Goal: Task Accomplishment & Management: Use online tool/utility

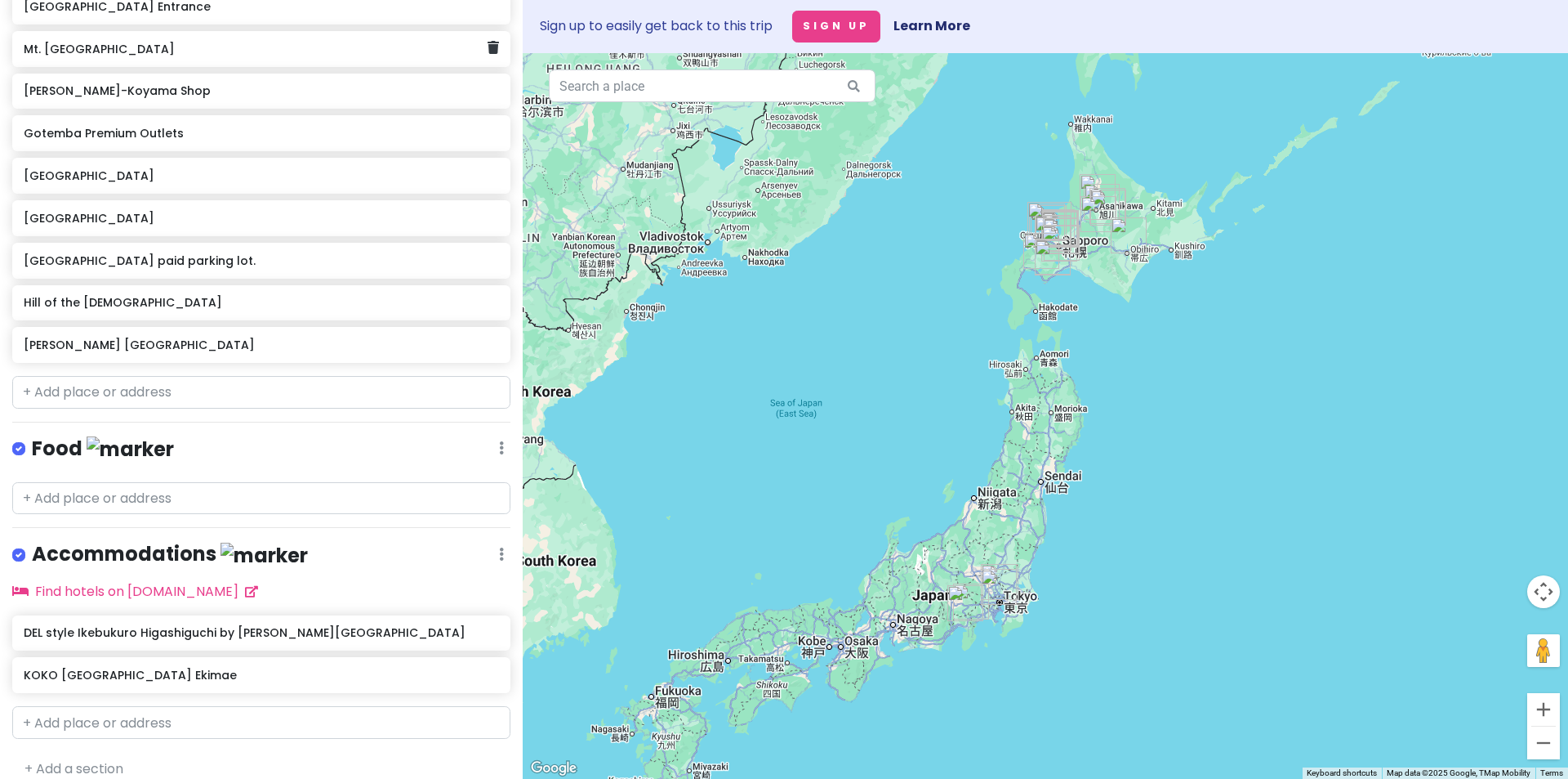
scroll to position [1116, 0]
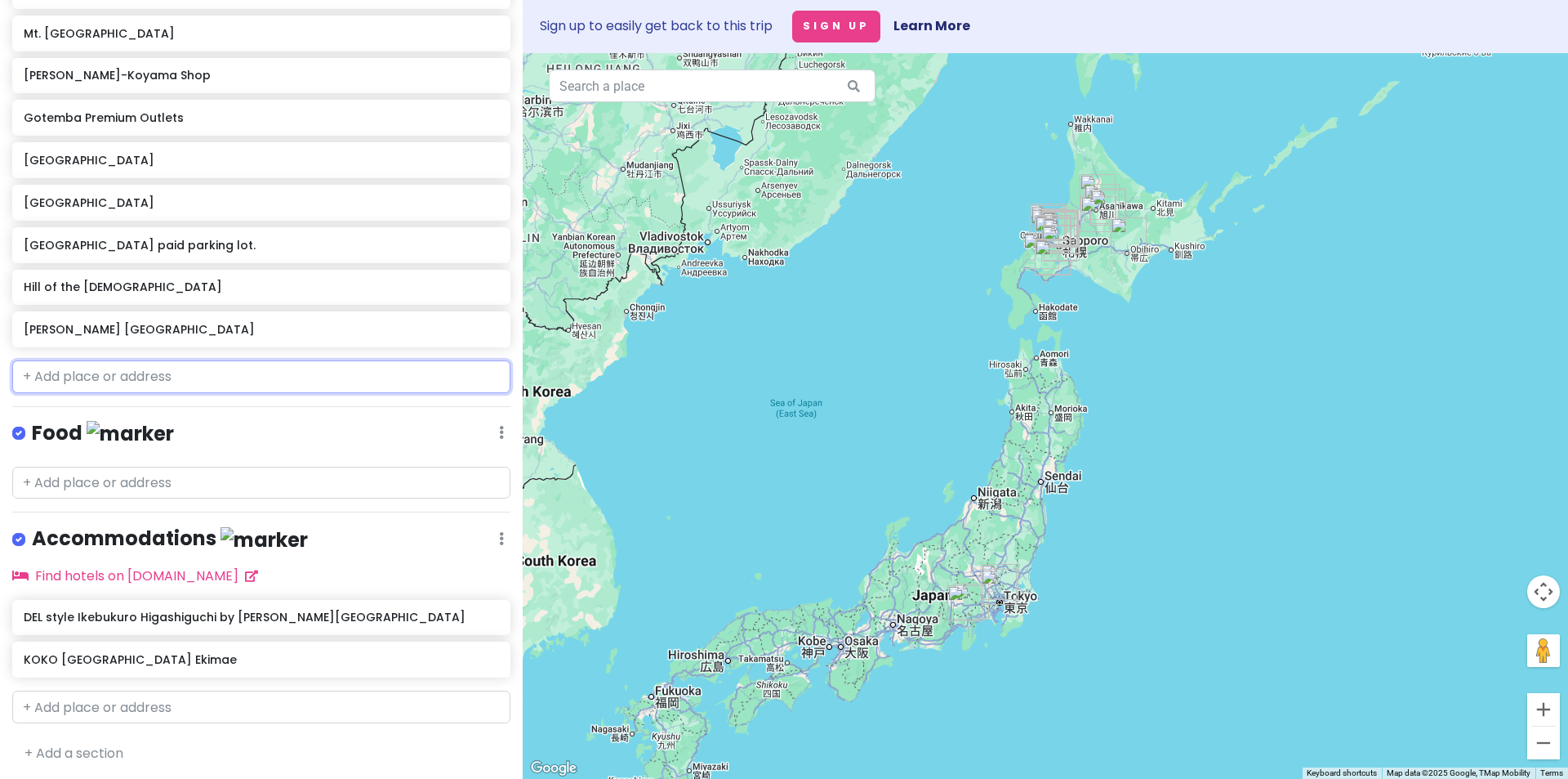
click at [121, 367] on input "text" at bounding box center [260, 376] width 498 height 33
paste input "HUMAN MADE Cafe by Blue Bottle Coffee"
type input "HUMAN MADE Cafe by Blue Bottle Coffee"
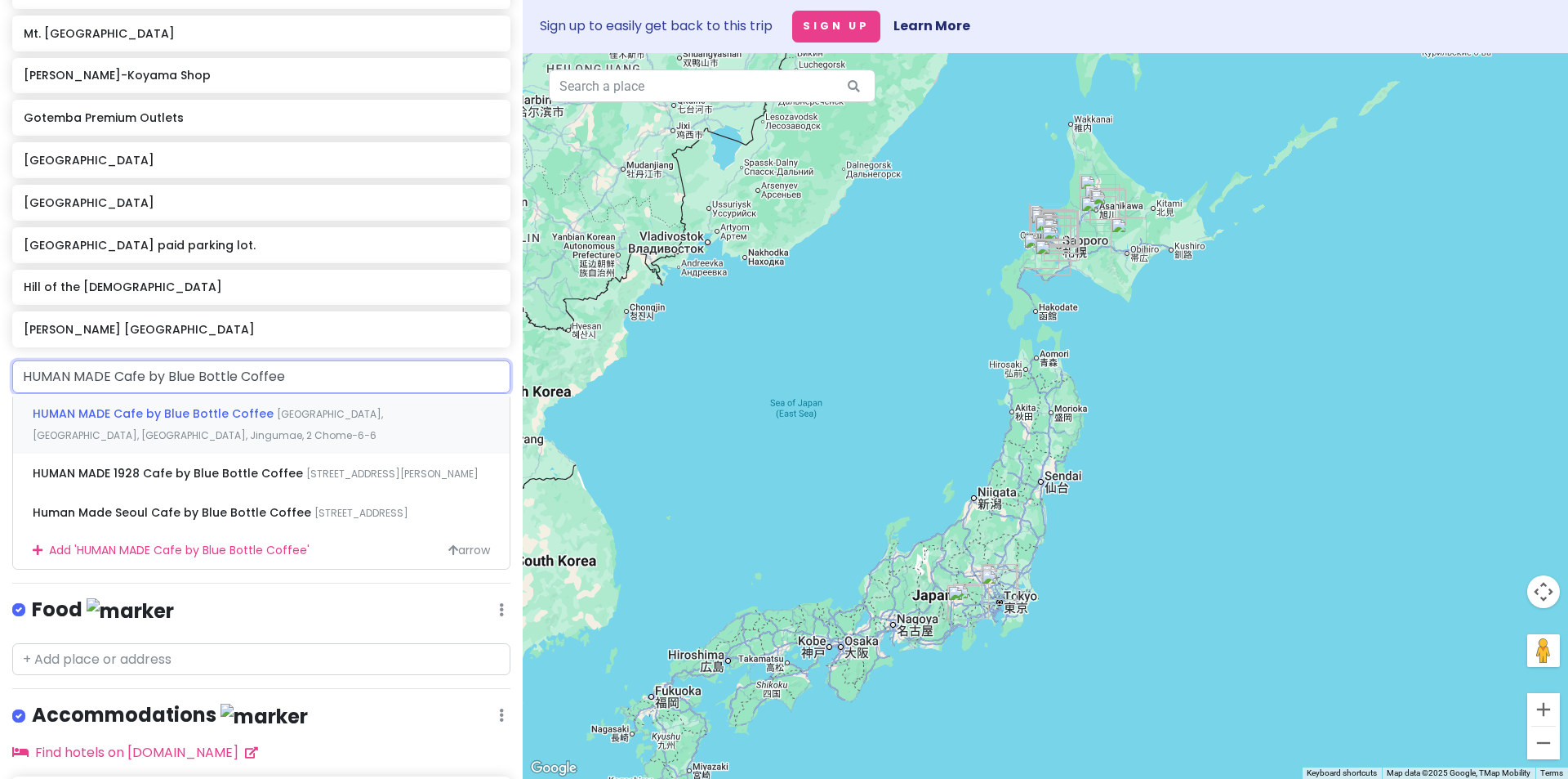
click at [237, 429] on div "HUMAN MADE Cafe by Blue Bottle Coffee [GEOGRAPHIC_DATA], [GEOGRAPHIC_DATA], [GE…" at bounding box center [261, 423] width 497 height 60
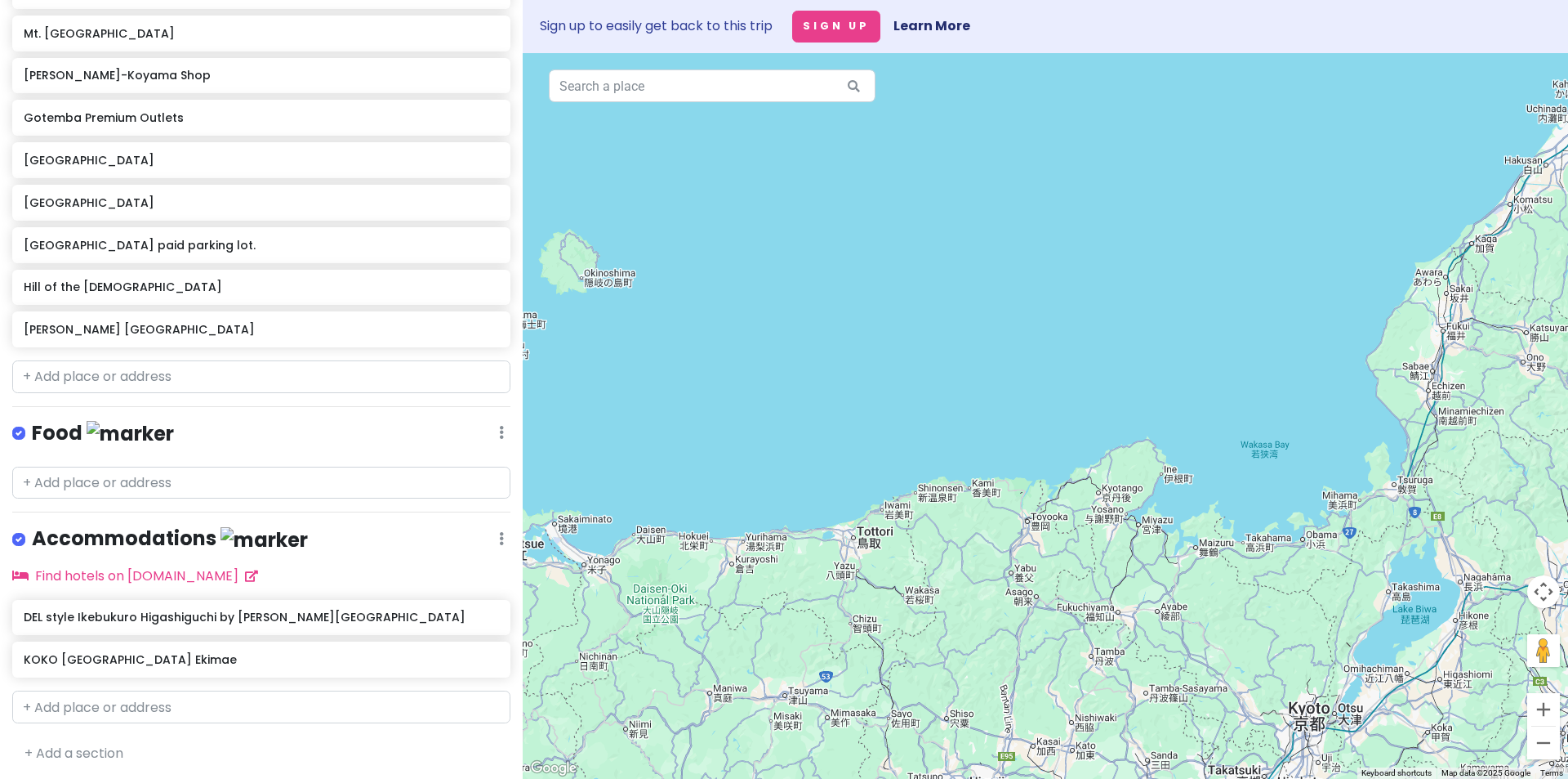
drag, startPoint x: 845, startPoint y: 464, endPoint x: 775, endPoint y: 432, distance: 77.0
click at [775, 432] on div at bounding box center [1045, 416] width 1046 height 726
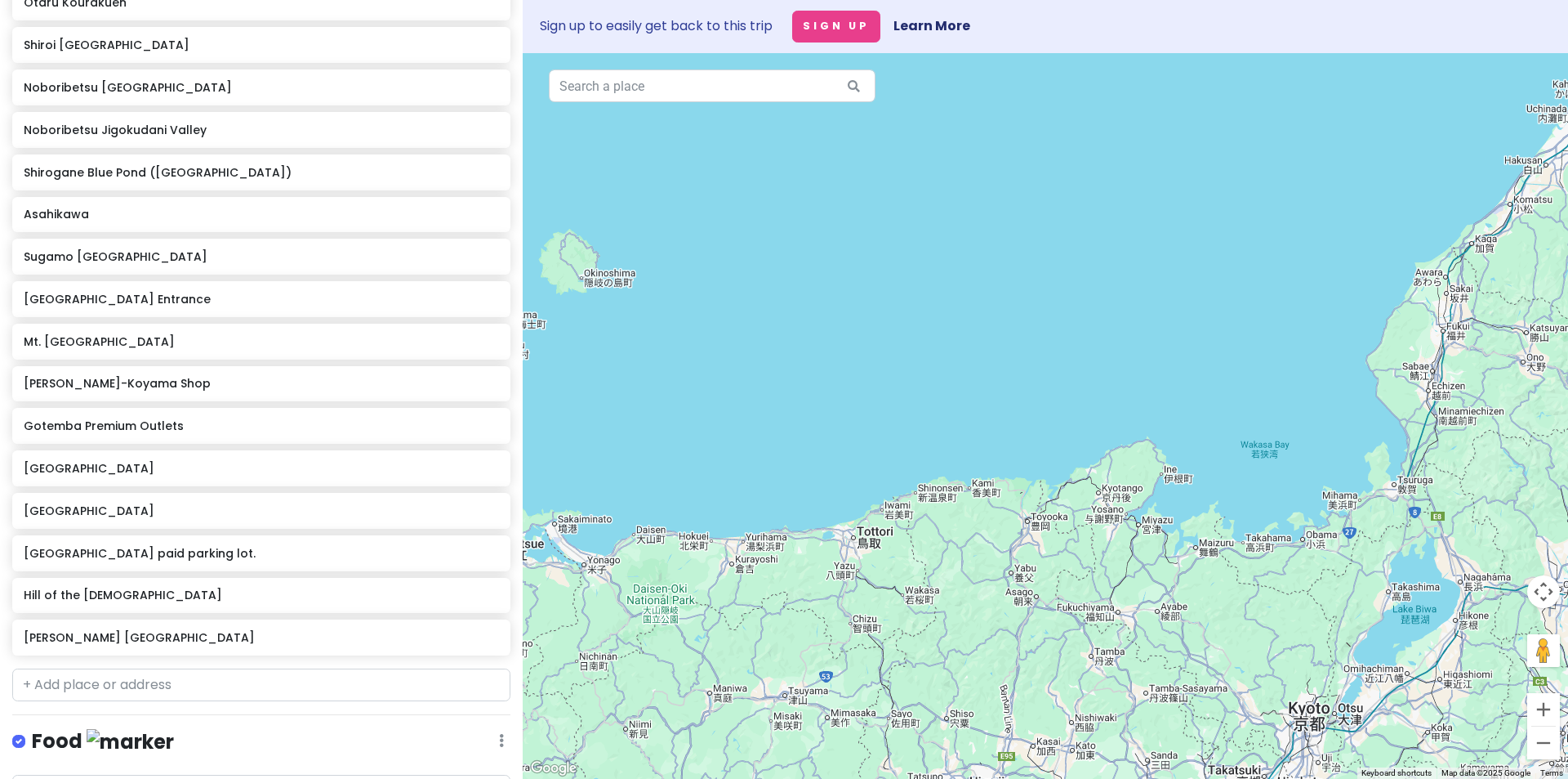
scroll to position [789, 0]
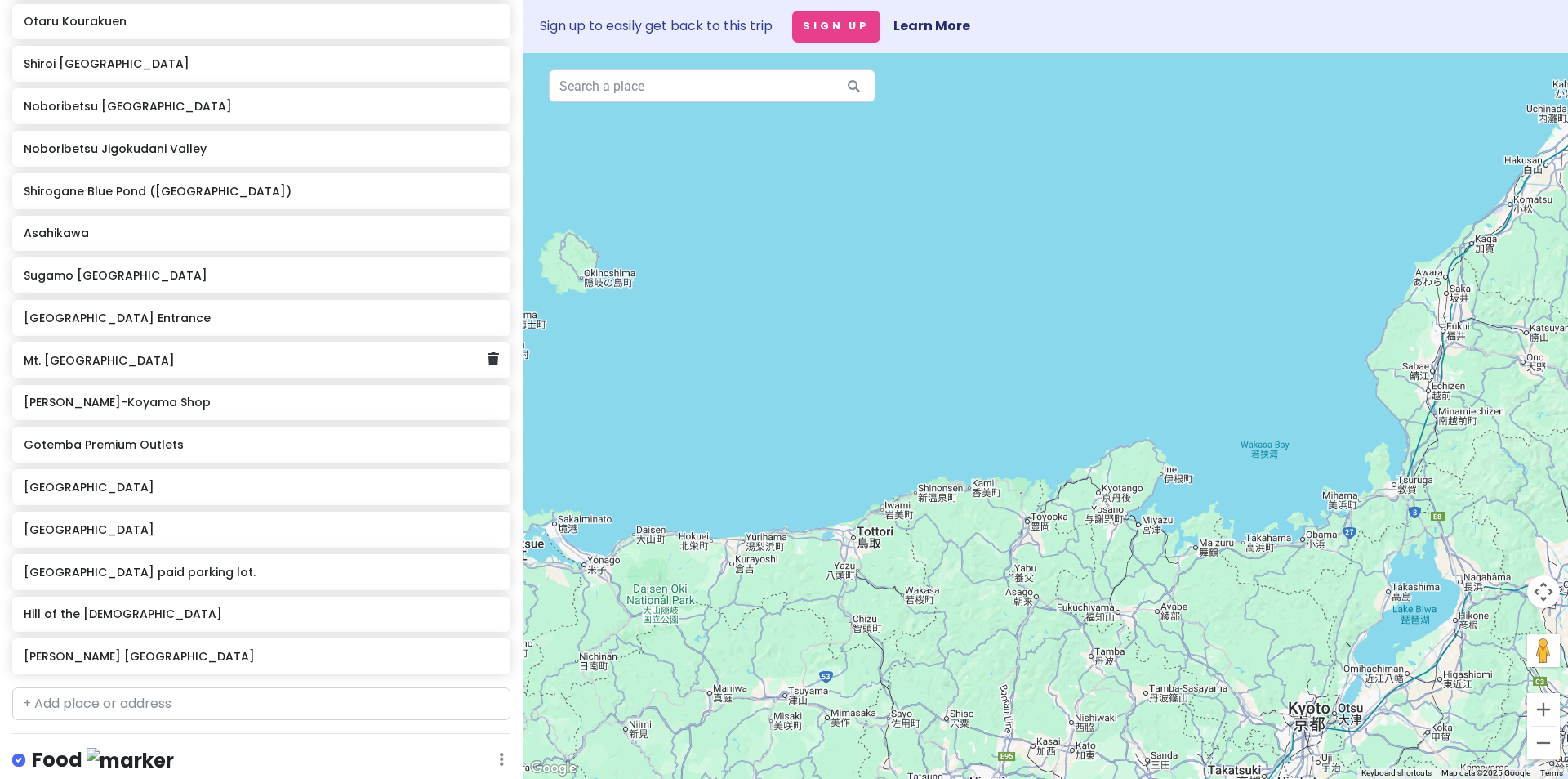
click at [113, 361] on h6 "Mt. [GEOGRAPHIC_DATA]" at bounding box center [255, 360] width 463 height 15
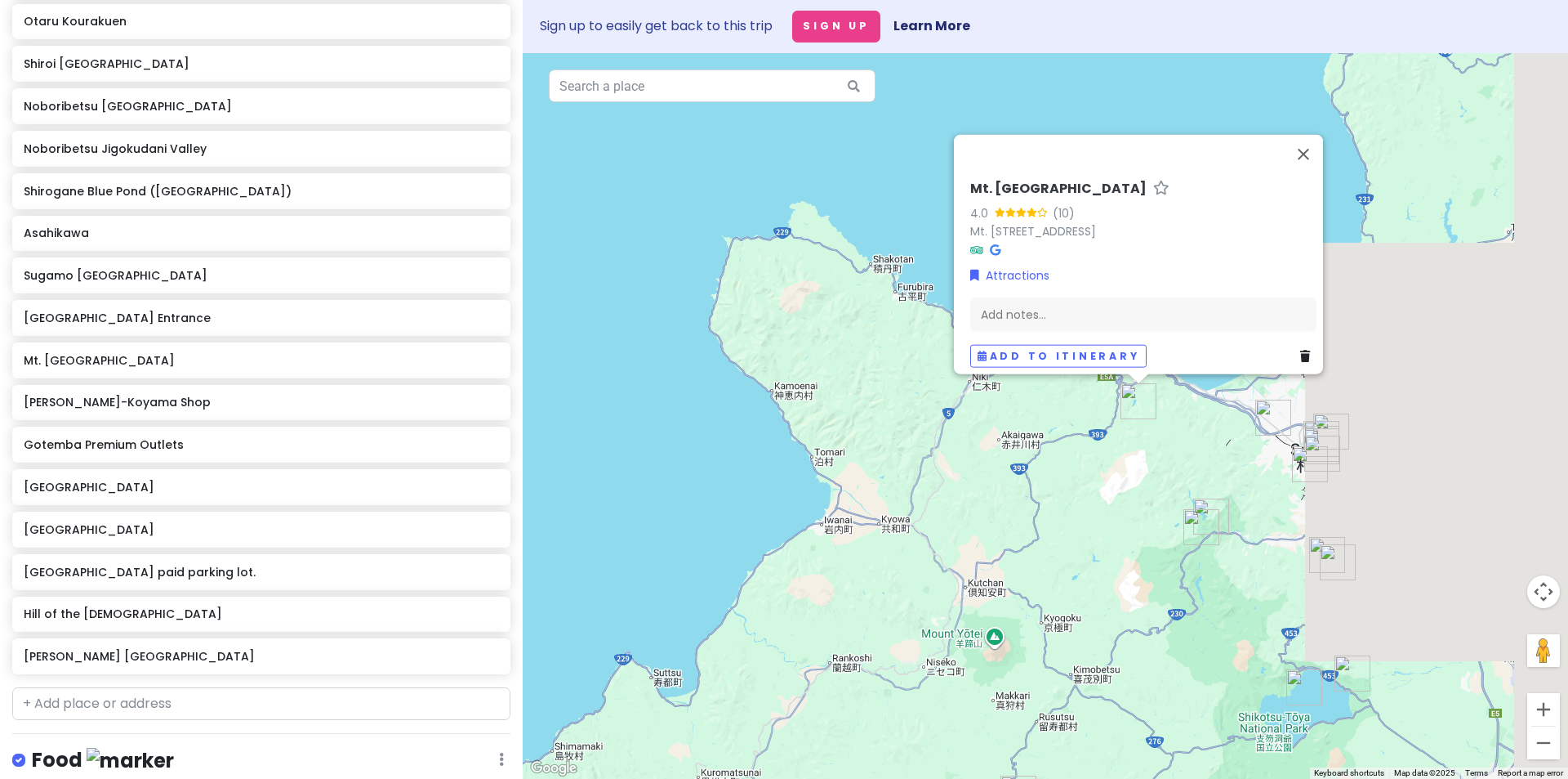
drag, startPoint x: 1259, startPoint y: 441, endPoint x: 738, endPoint y: 523, distance: 527.4
click at [738, 523] on div "Mt. Tengu 4.0 (10) Mt. Tengu, 2 Chome Asarigawaonsen, [GEOGRAPHIC_DATA], [GEOGR…" at bounding box center [1045, 416] width 1046 height 726
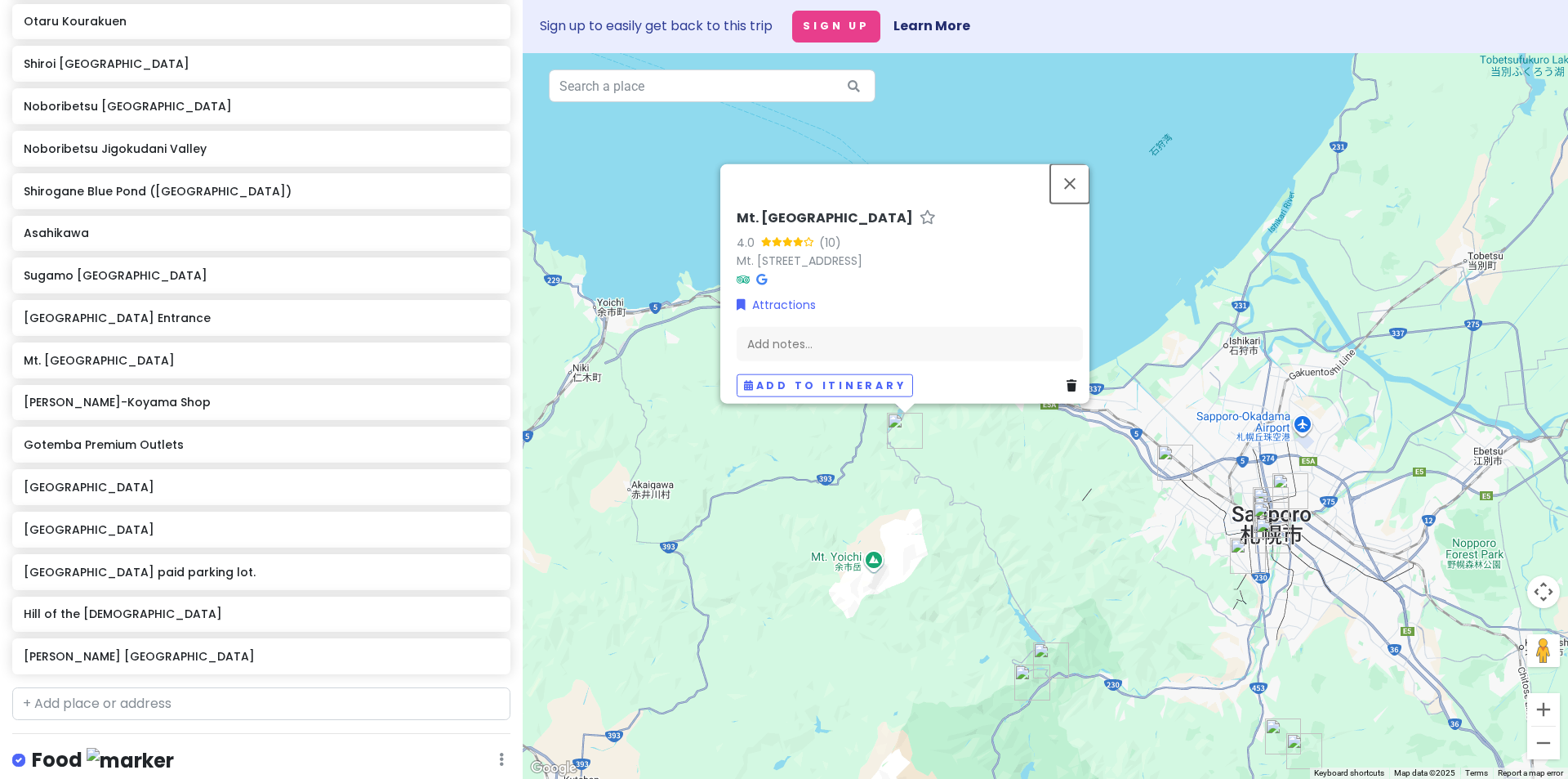
drag, startPoint x: 1073, startPoint y: 150, endPoint x: 1024, endPoint y: 250, distance: 111.4
click at [1073, 165] on button "Close" at bounding box center [1070, 184] width 39 height 39
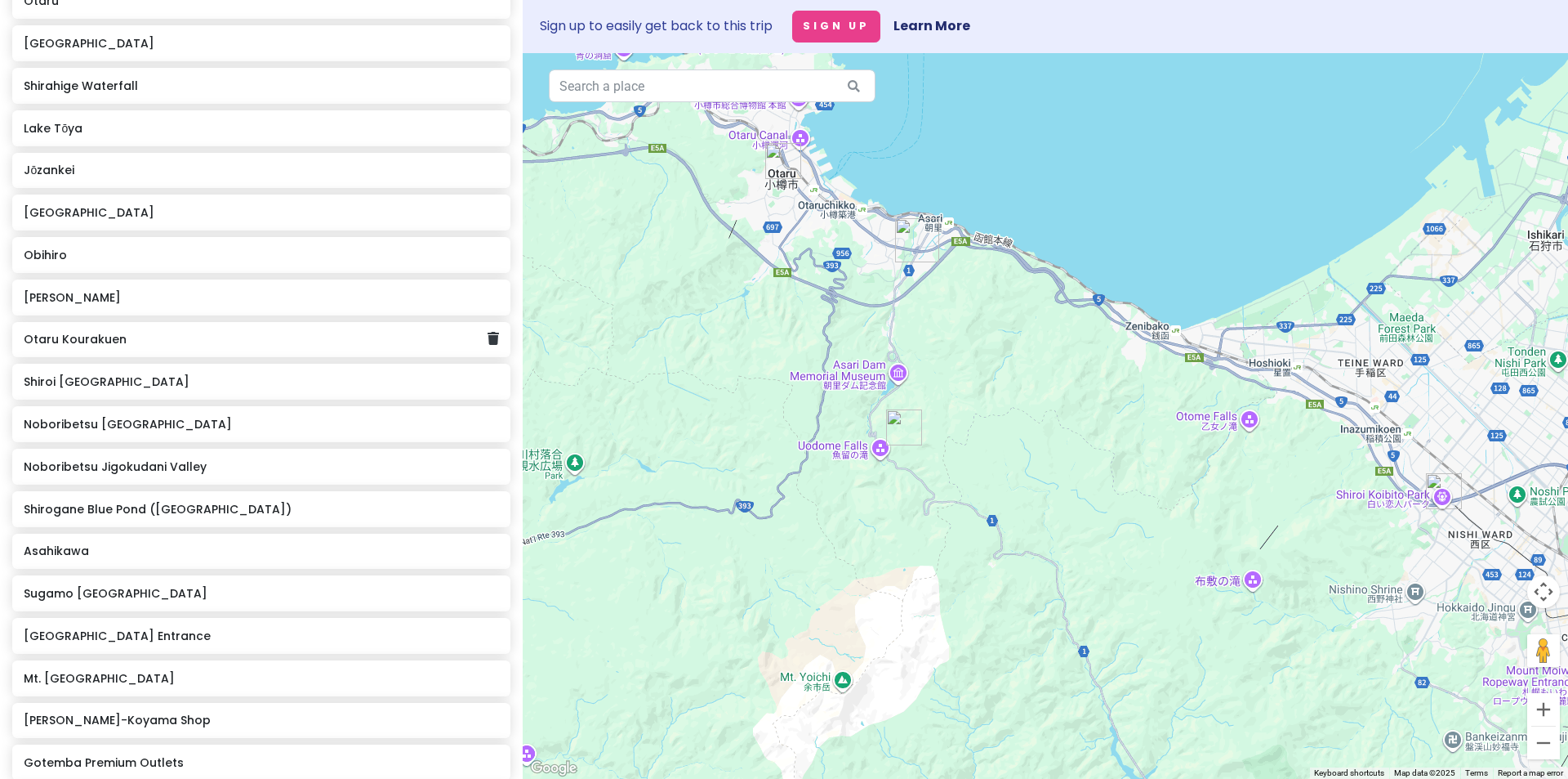
scroll to position [462, 0]
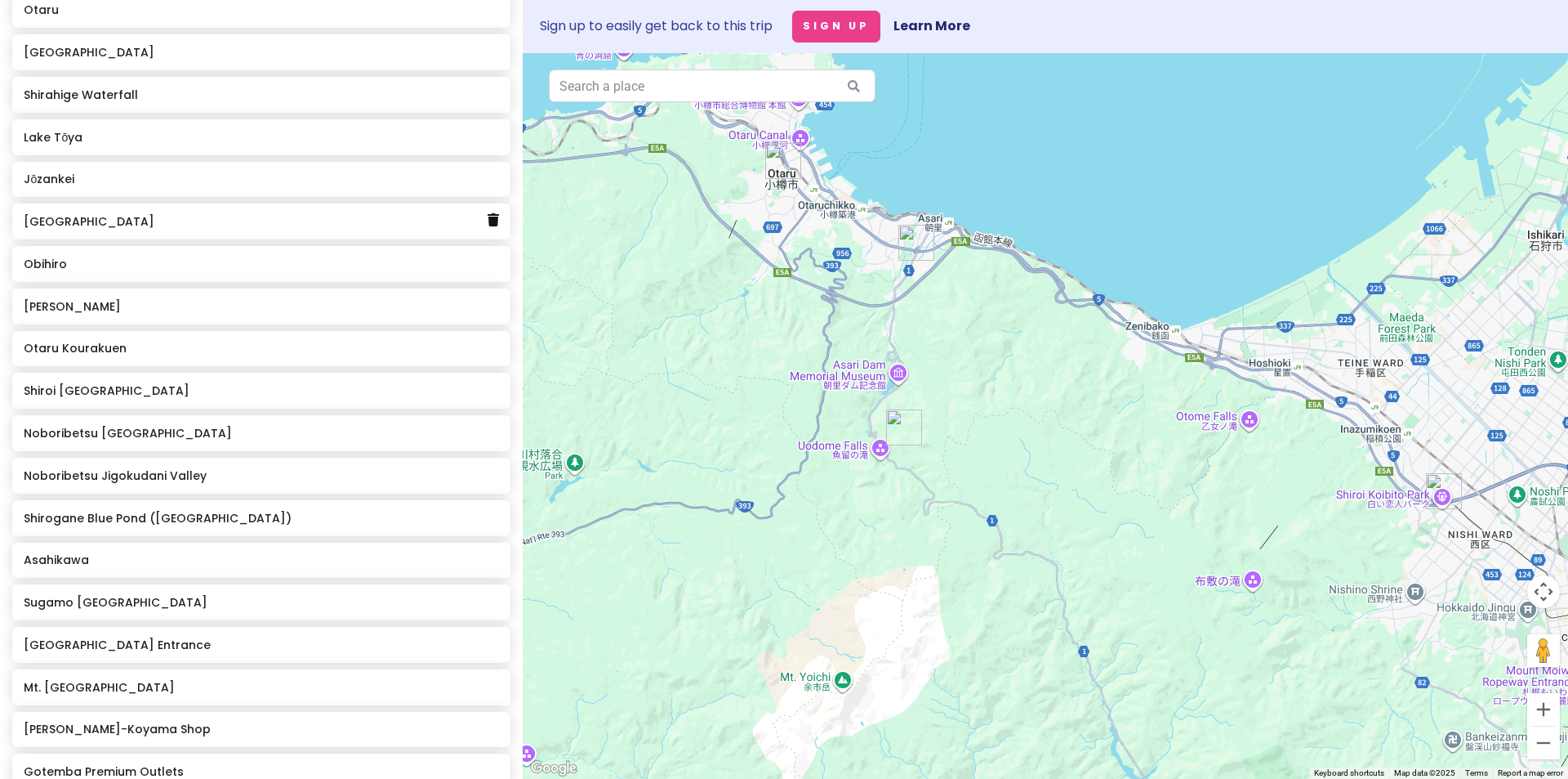
click at [488, 225] on link at bounding box center [494, 221] width 12 height 22
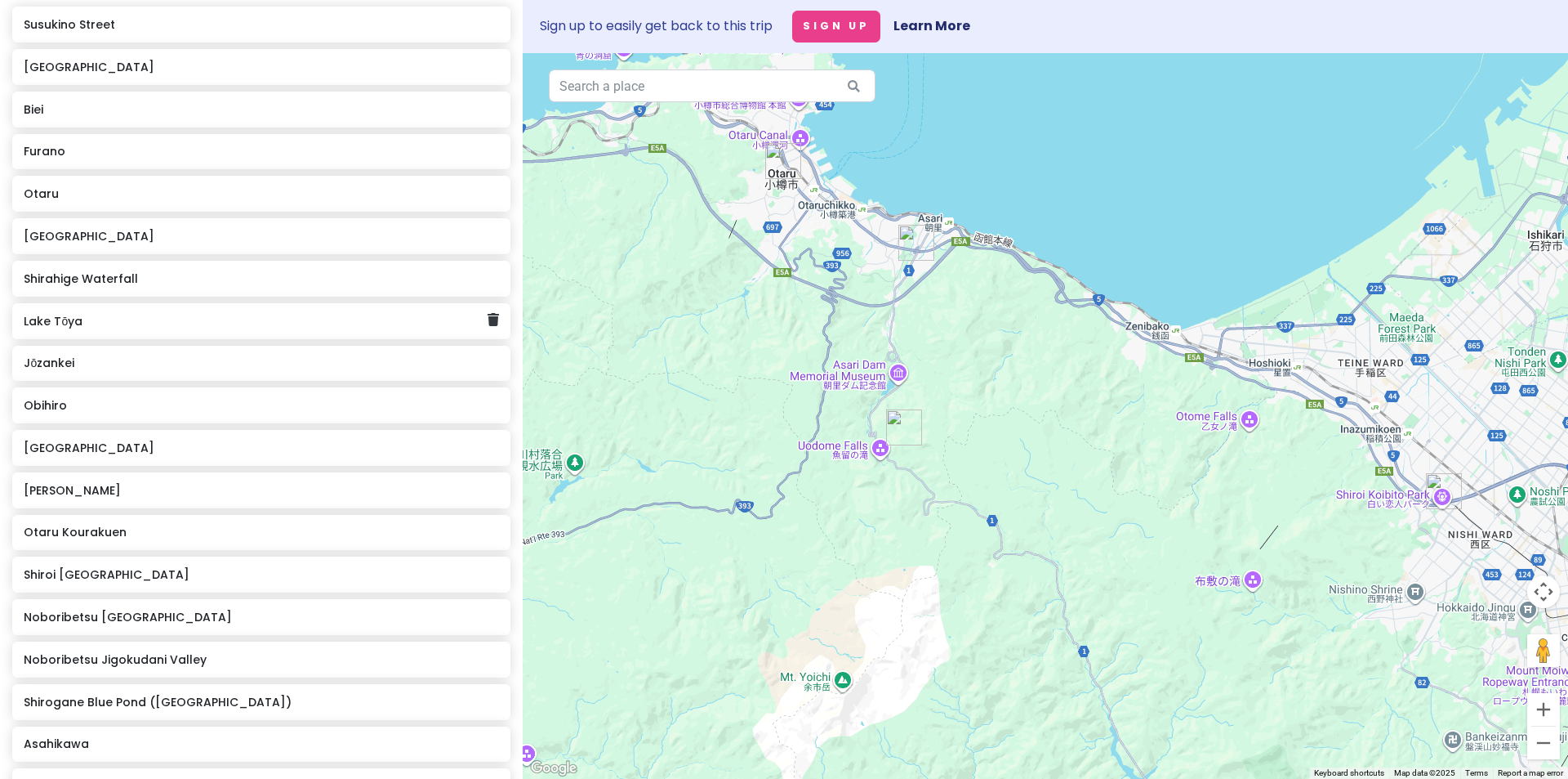
scroll to position [217, 0]
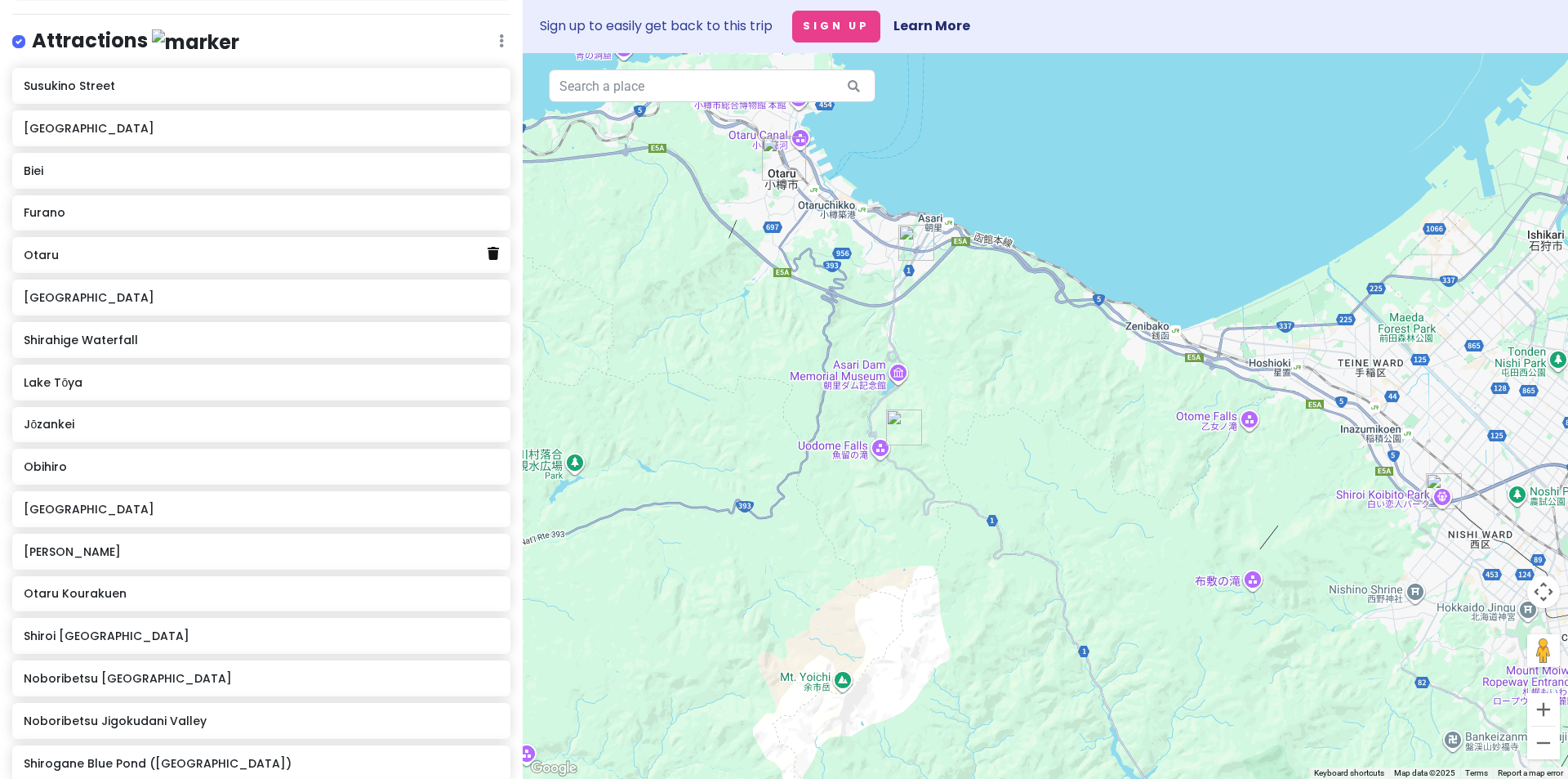
click at [488, 257] on icon at bounding box center [494, 252] width 12 height 13
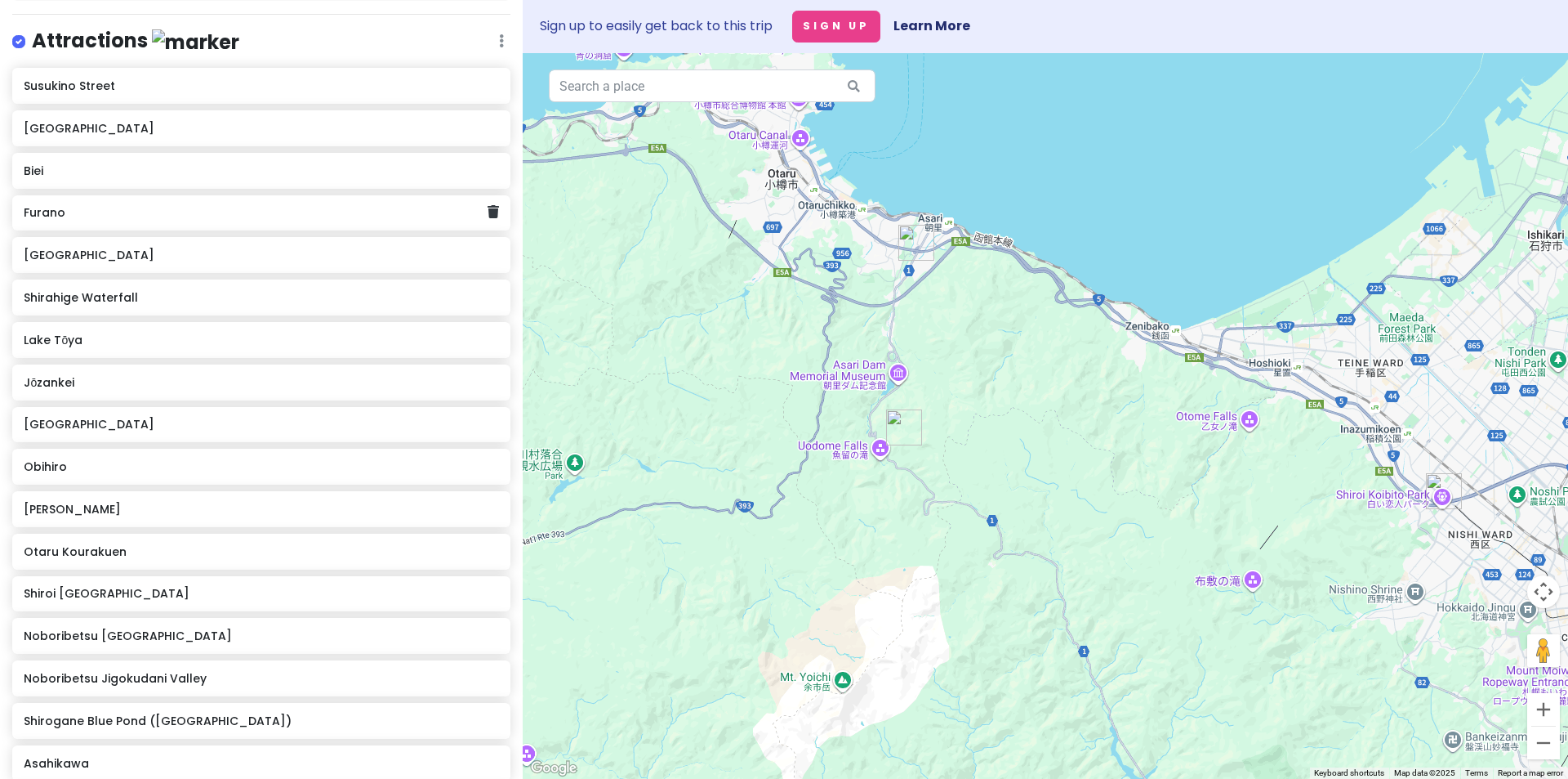
click at [487, 208] on div "Furano" at bounding box center [260, 213] width 498 height 35
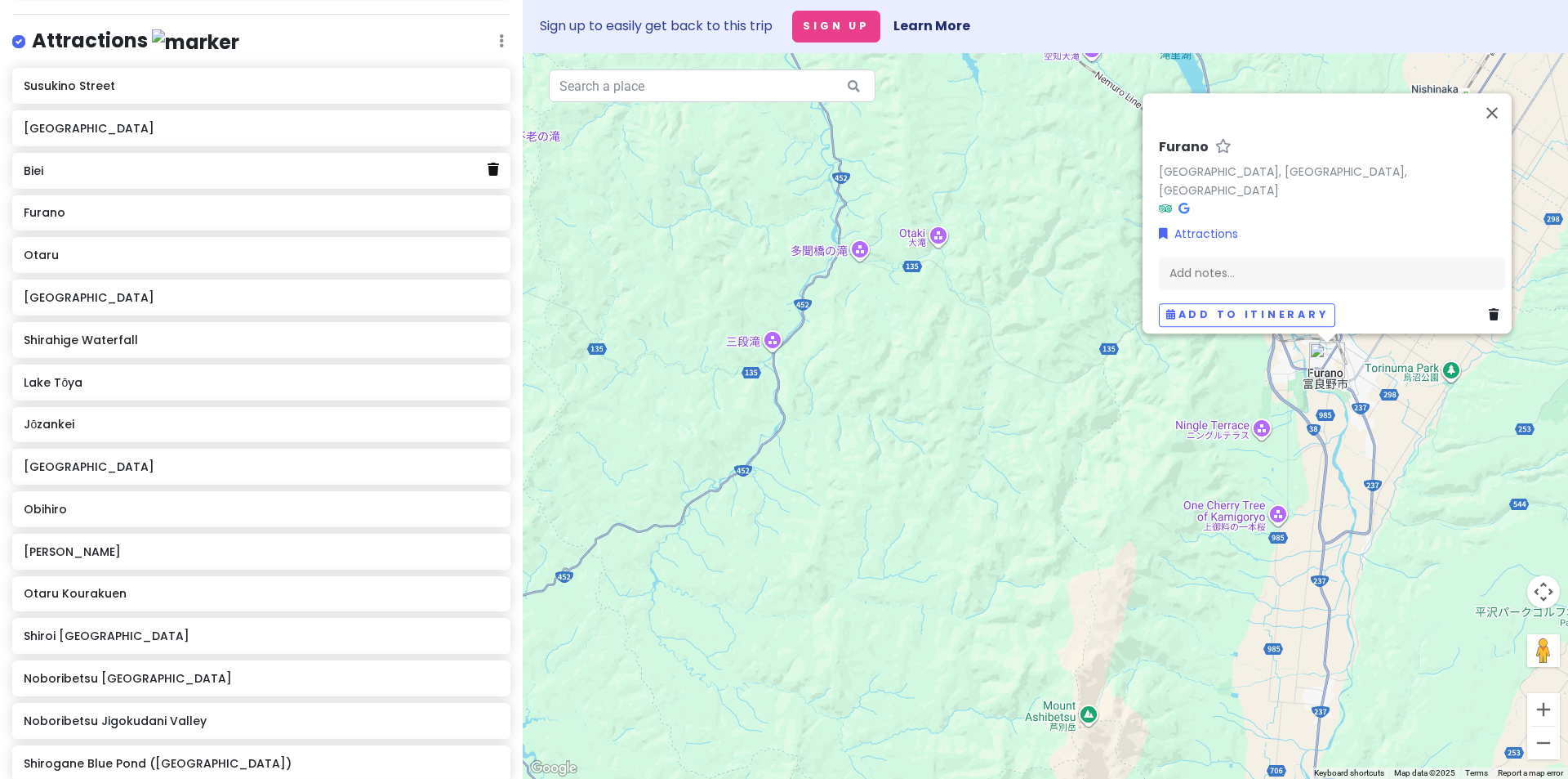
click at [488, 167] on icon at bounding box center [494, 169] width 12 height 13
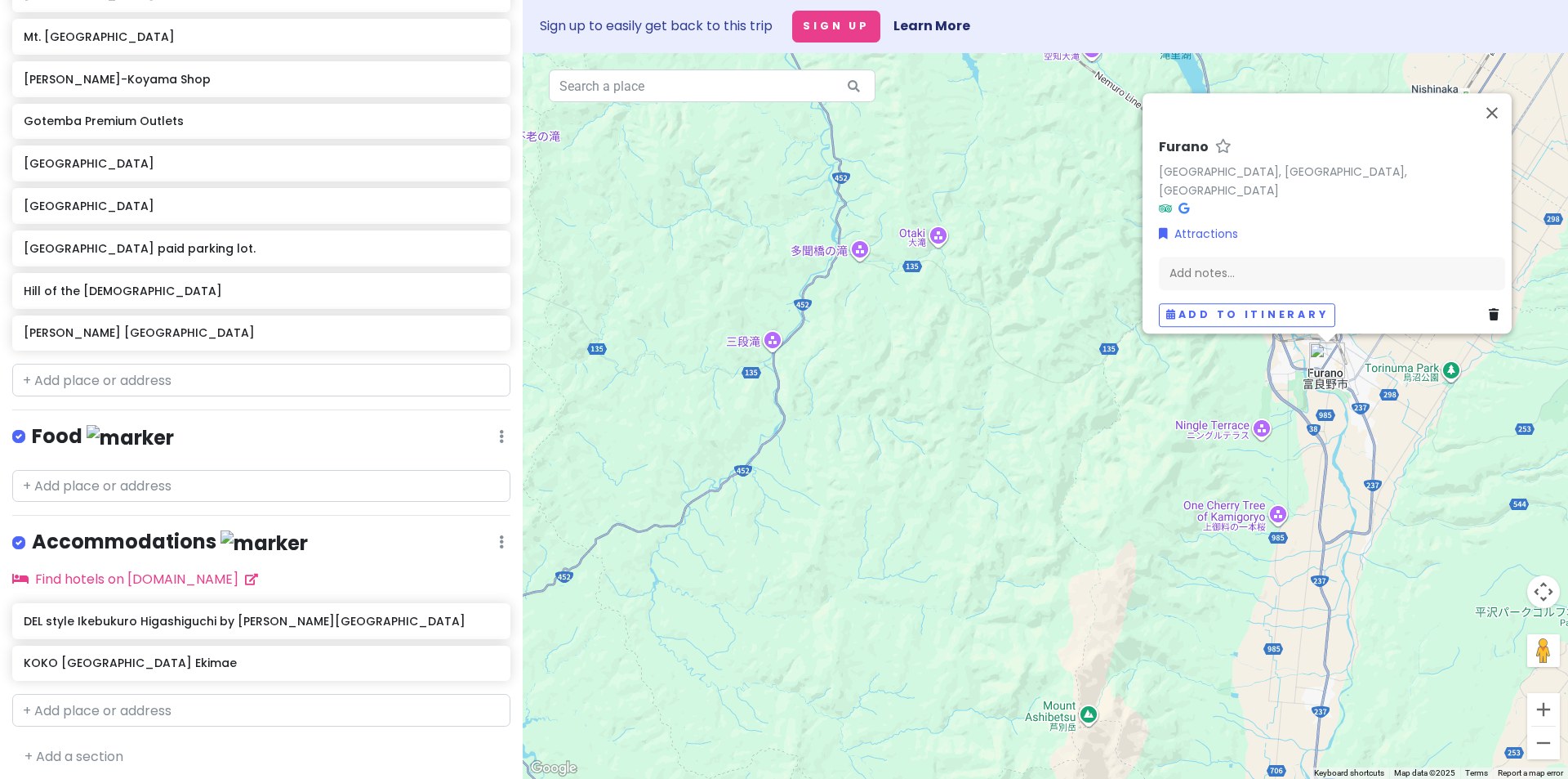
scroll to position [1075, 0]
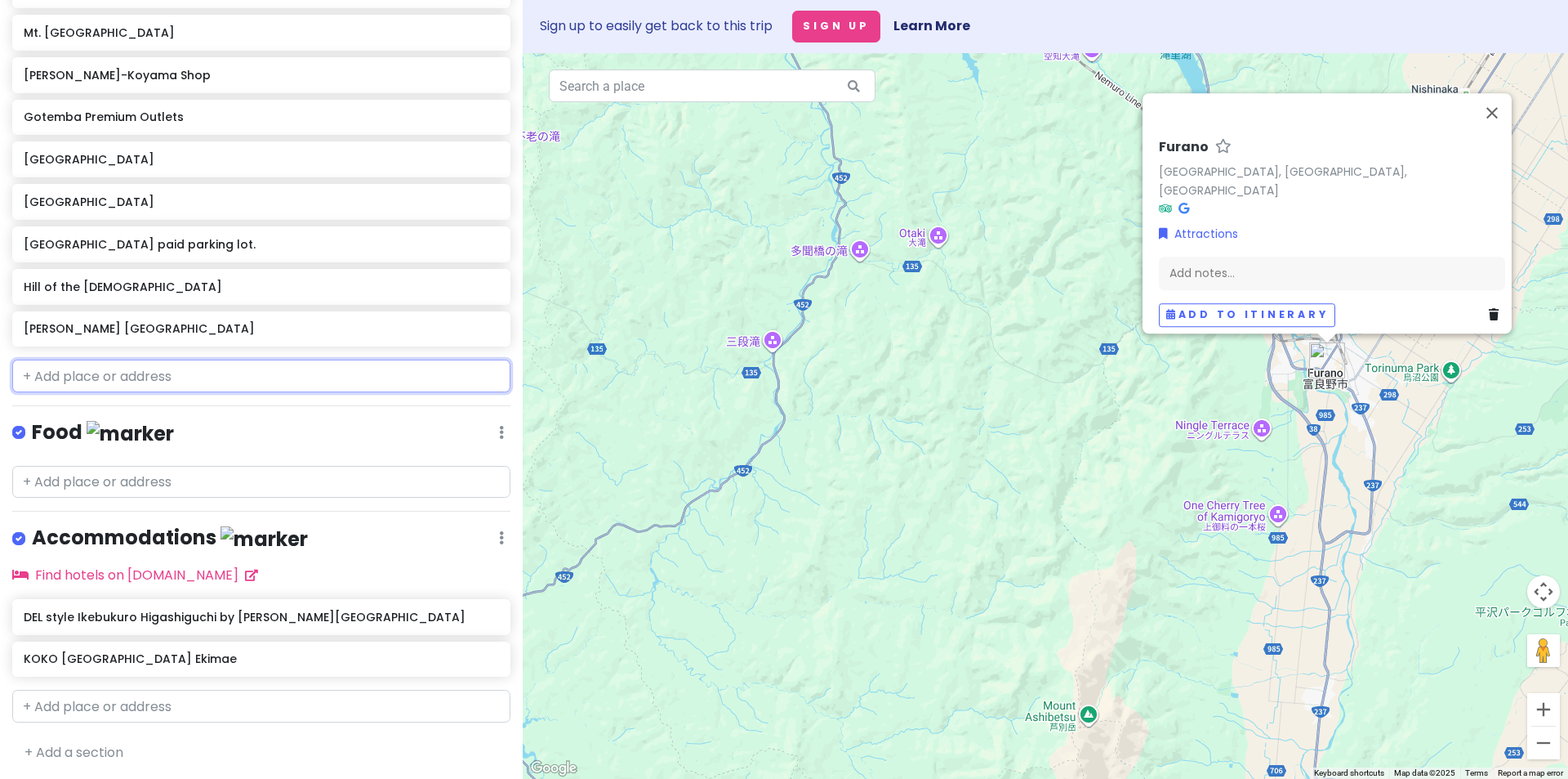
click at [154, 382] on input "text" at bounding box center [260, 376] width 498 height 33
paste input "HUMAN MADE Cafe by Blue Bottle Coffee"
type input "HUMAN MADE Cafe by Blue Bottle Coffee"
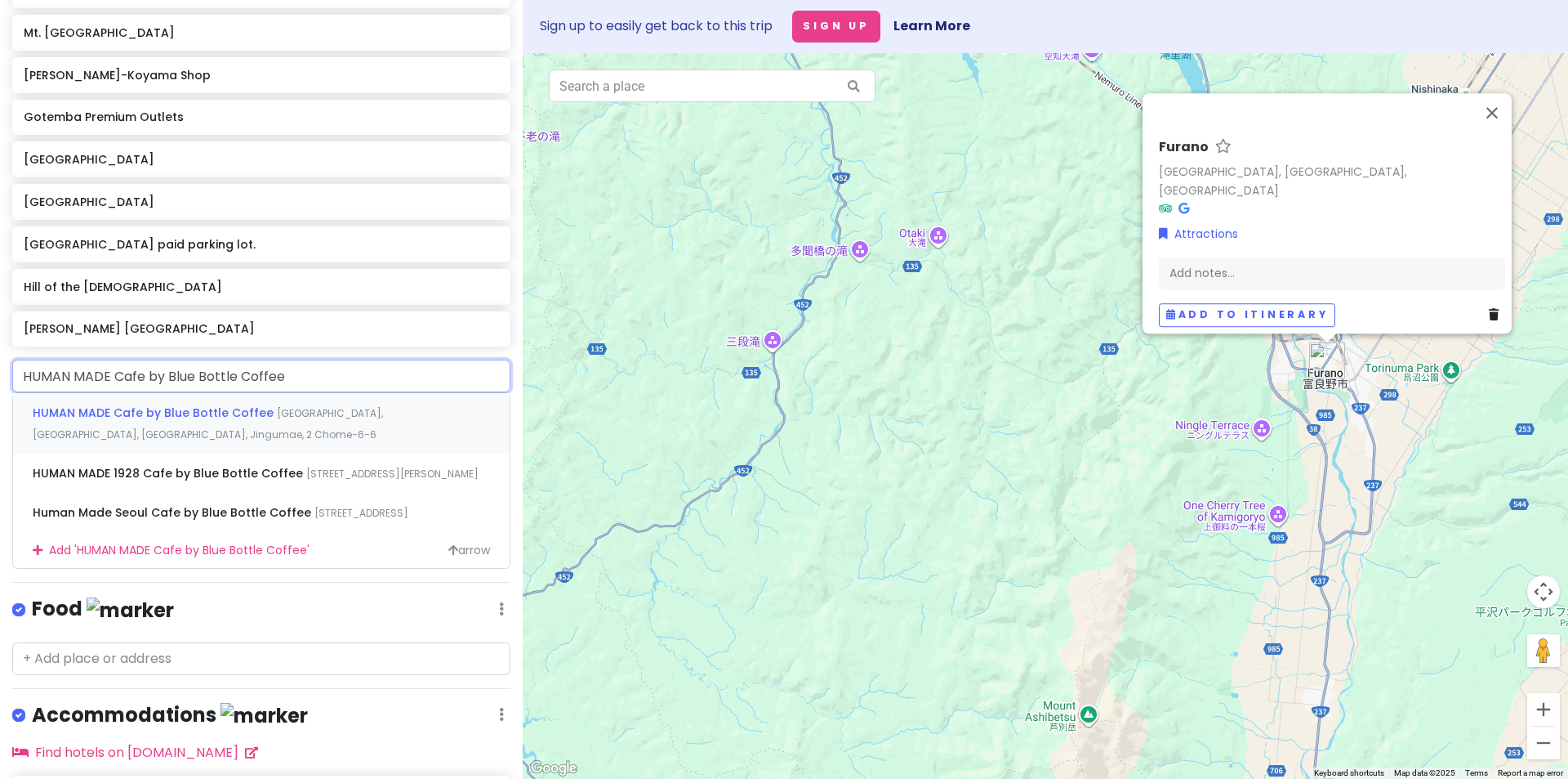
click at [268, 413] on span "[GEOGRAPHIC_DATA], [GEOGRAPHIC_DATA], [GEOGRAPHIC_DATA], Jingumae, 2 Chome−6−6" at bounding box center [207, 424] width 350 height 35
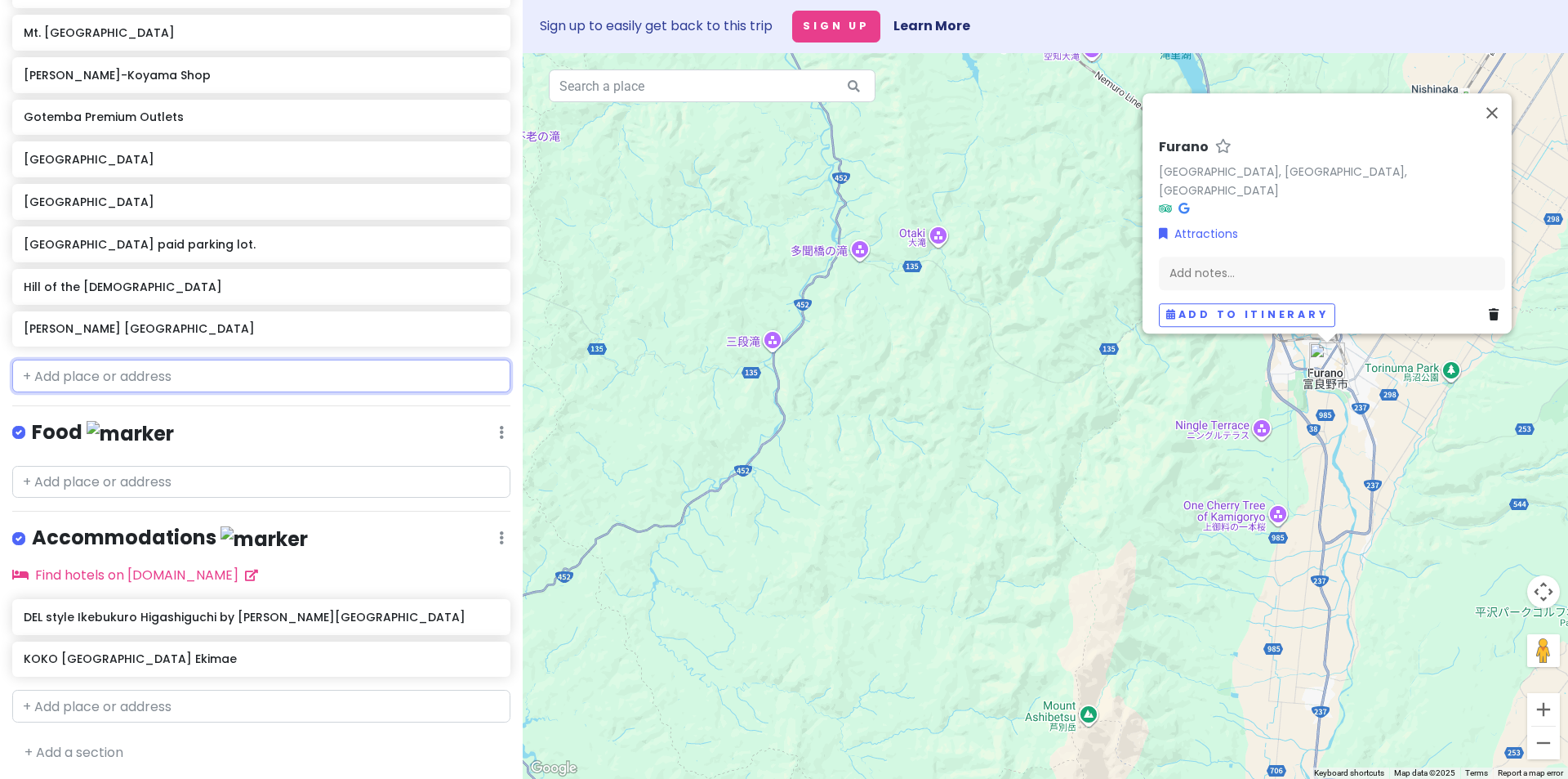
scroll to position [1116, 0]
click at [198, 373] on input "text" at bounding box center [260, 376] width 498 height 33
paste input "HUMAN MADE Cafe by Blue Bottle Coffee"
type input "HUMAN MADE Cafe by Blue Bottle Coffee"
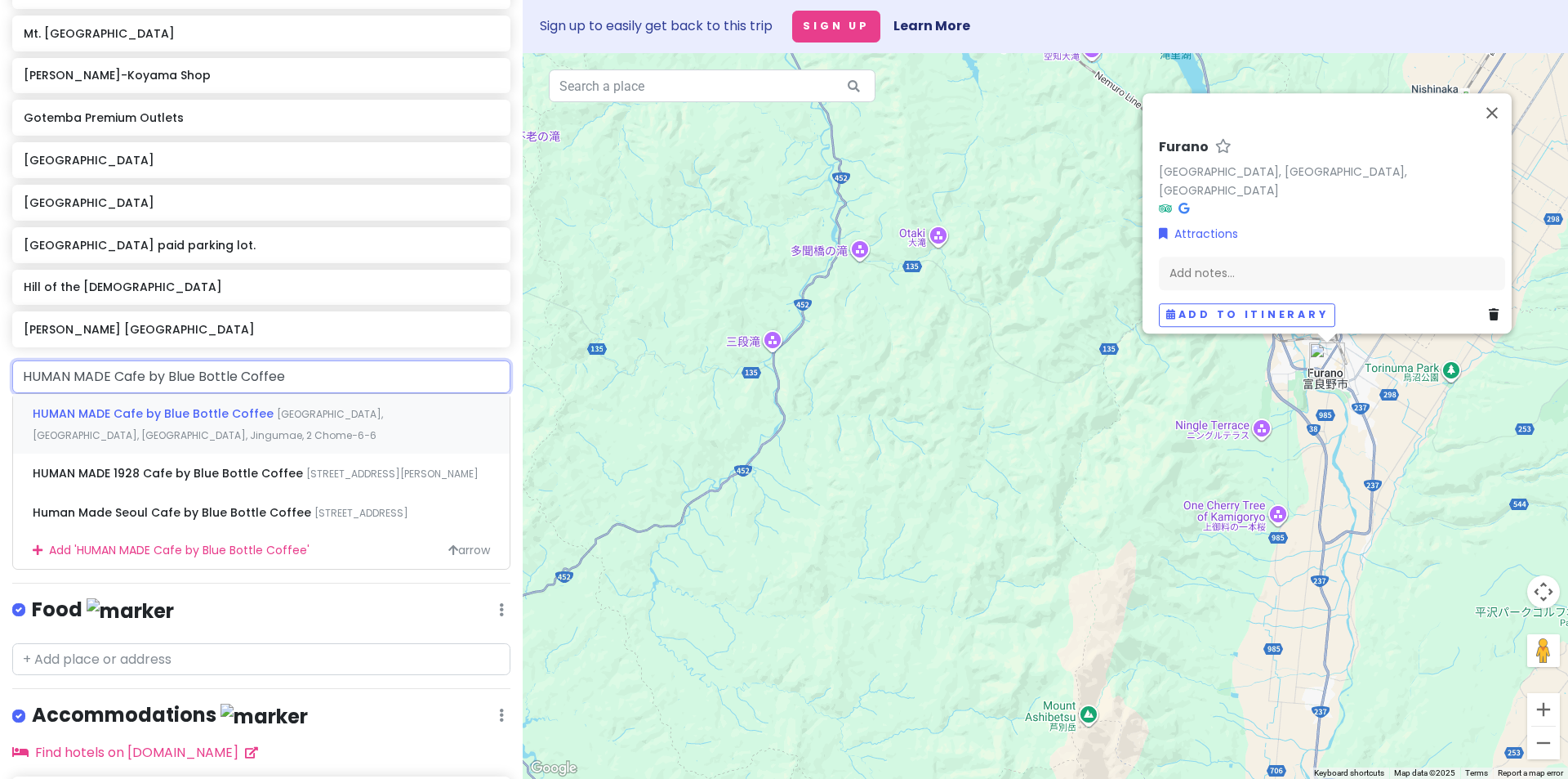
click at [196, 432] on div "HUMAN MADE Cafe by Blue Bottle Coffee [GEOGRAPHIC_DATA], [GEOGRAPHIC_DATA], [GE…" at bounding box center [261, 423] width 497 height 60
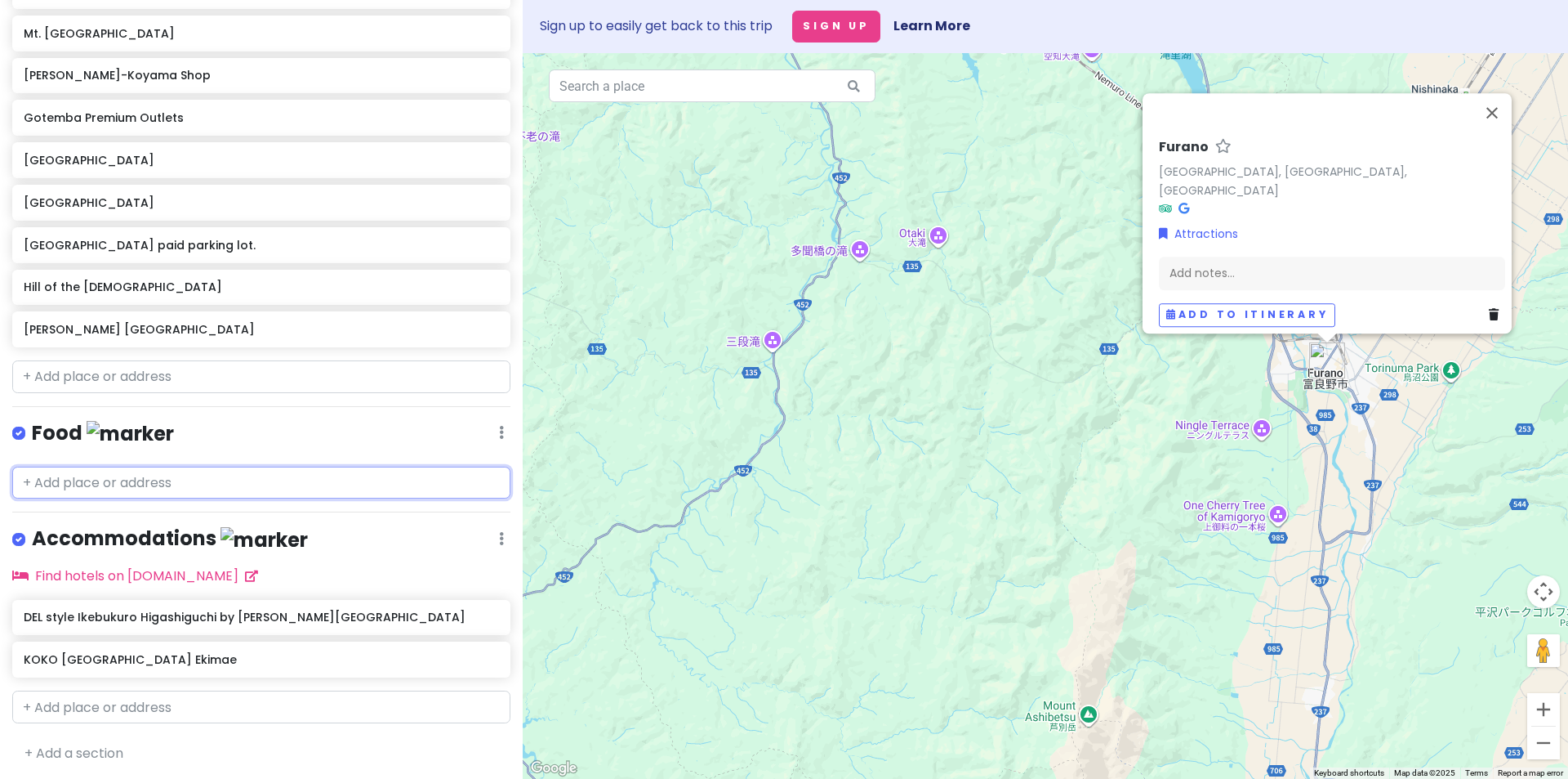
click at [177, 493] on input "text" at bounding box center [260, 482] width 498 height 33
paste input "HUMAN MADE Cafe by Blue Bottle Coffee"
type input "HUMAN MADE Cafe by Blue Bottle Coffee"
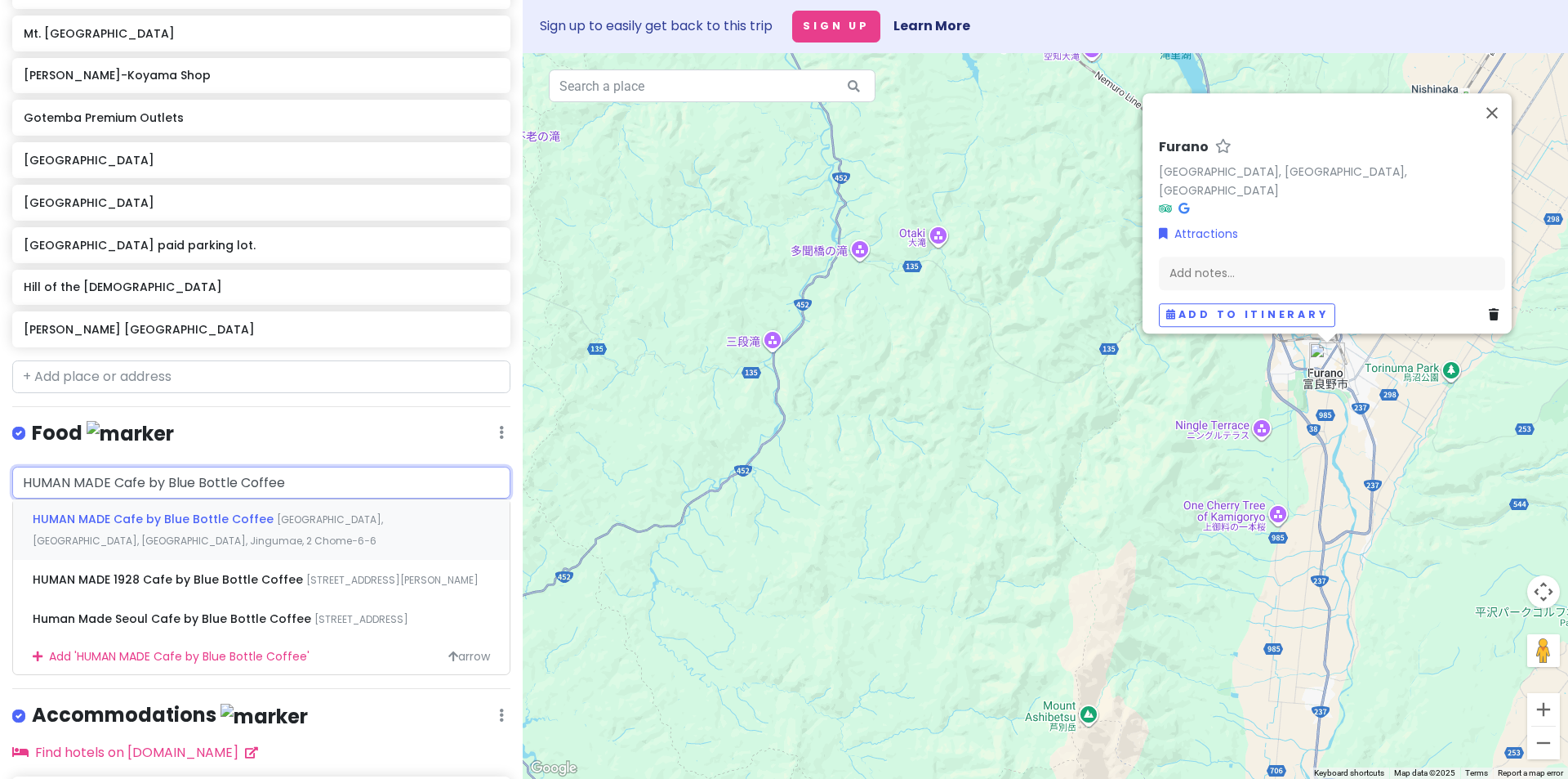
click at [168, 520] on span "HUMAN MADE Cafe by Blue Bottle Coffee" at bounding box center [155, 519] width 244 height 17
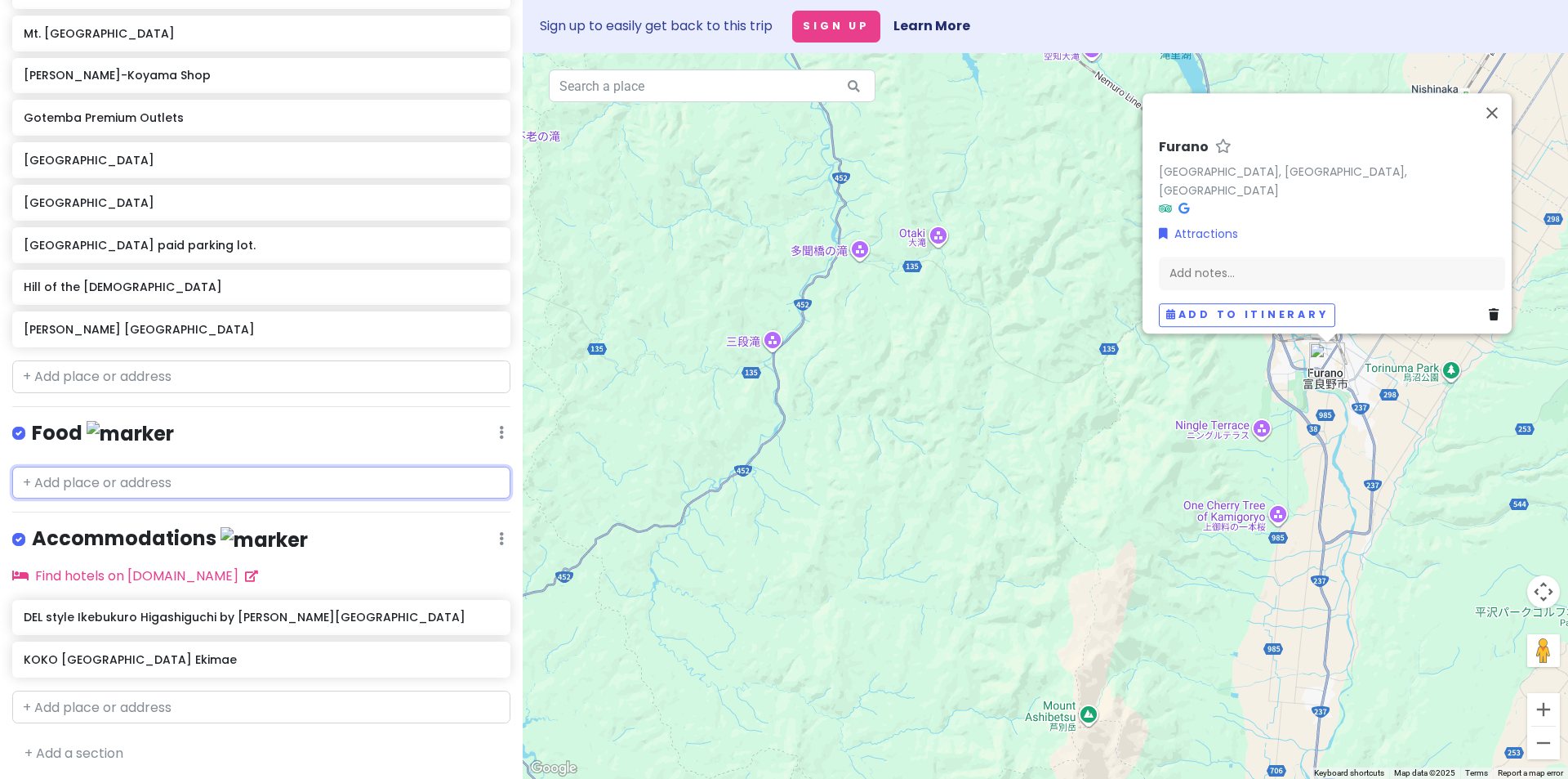
click at [170, 481] on input "text" at bounding box center [260, 482] width 498 height 33
paste input "HUMAN MADE Cafe by Blue Bottle Coffee"
type input "HUMAN MADE Cafe by Blue Bottle Coffee"
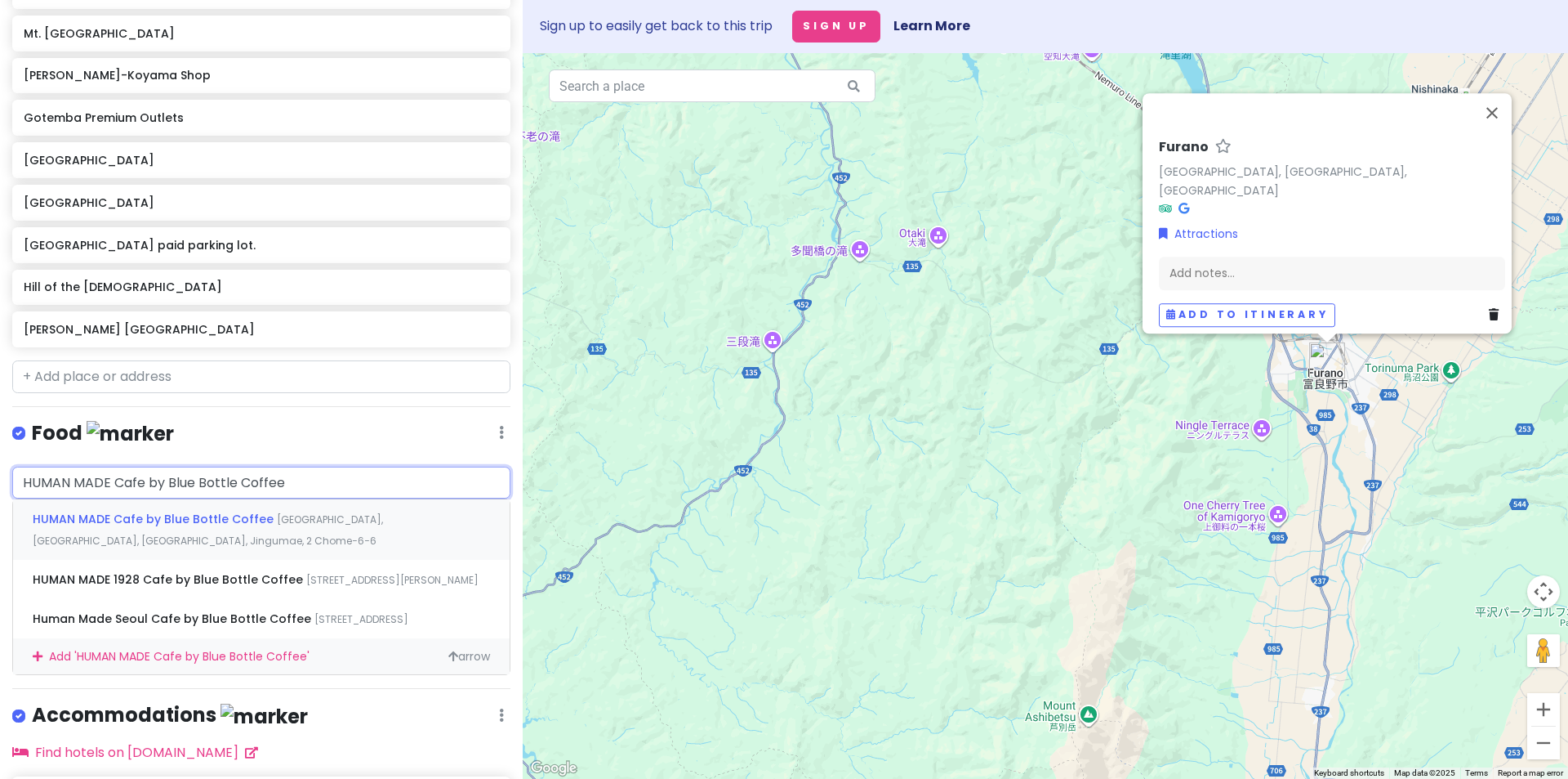
click at [187, 522] on span "HUMAN MADE Cafe by Blue Bottle Coffee" at bounding box center [155, 519] width 244 height 17
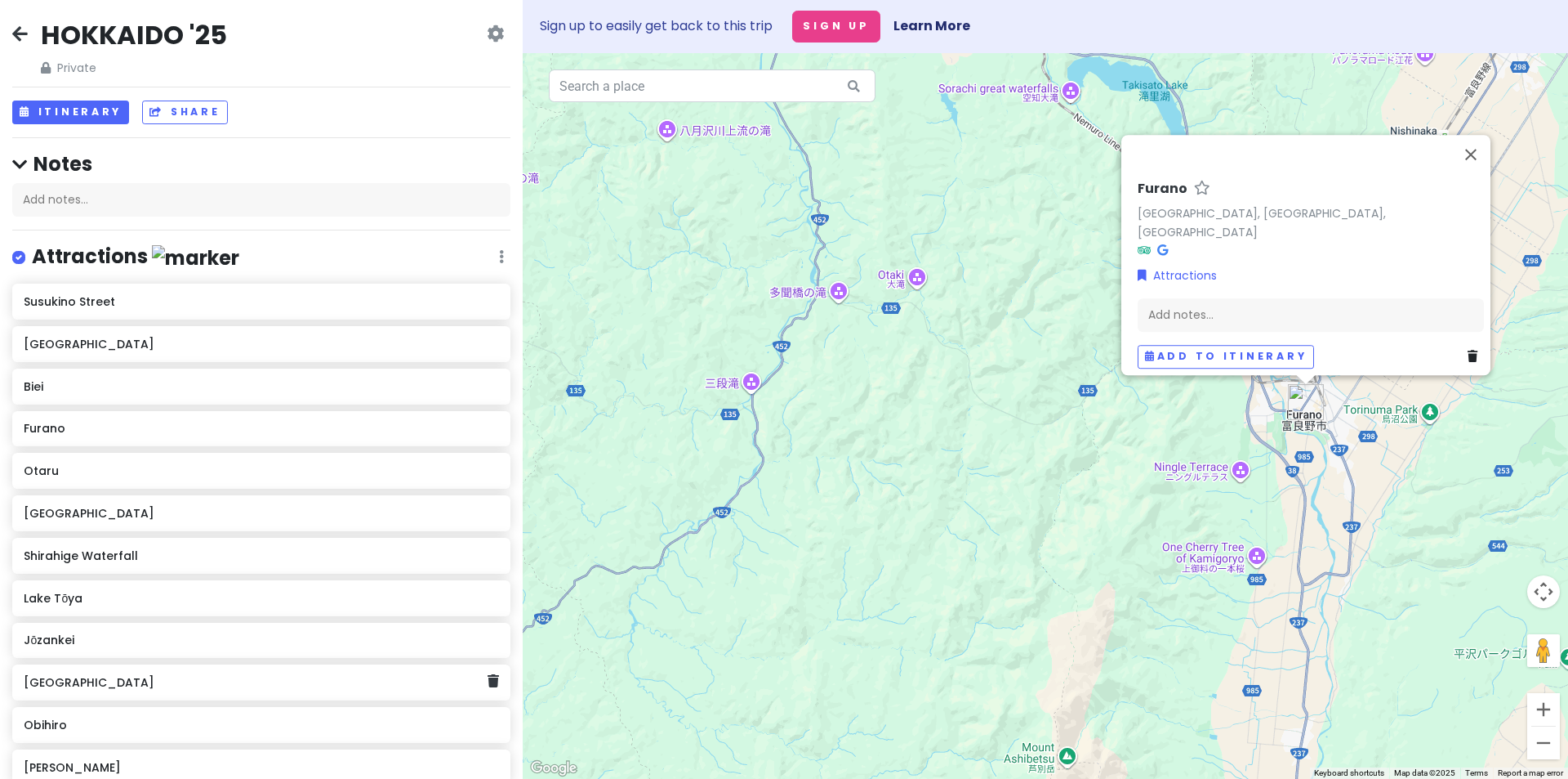
scroll to position [0, 0]
click at [664, 27] on div "Sign up to easily get back to this trip Sign Up Learn More" at bounding box center [1045, 27] width 1046 height 53
click at [852, 30] on button "Sign Up" at bounding box center [836, 27] width 88 height 32
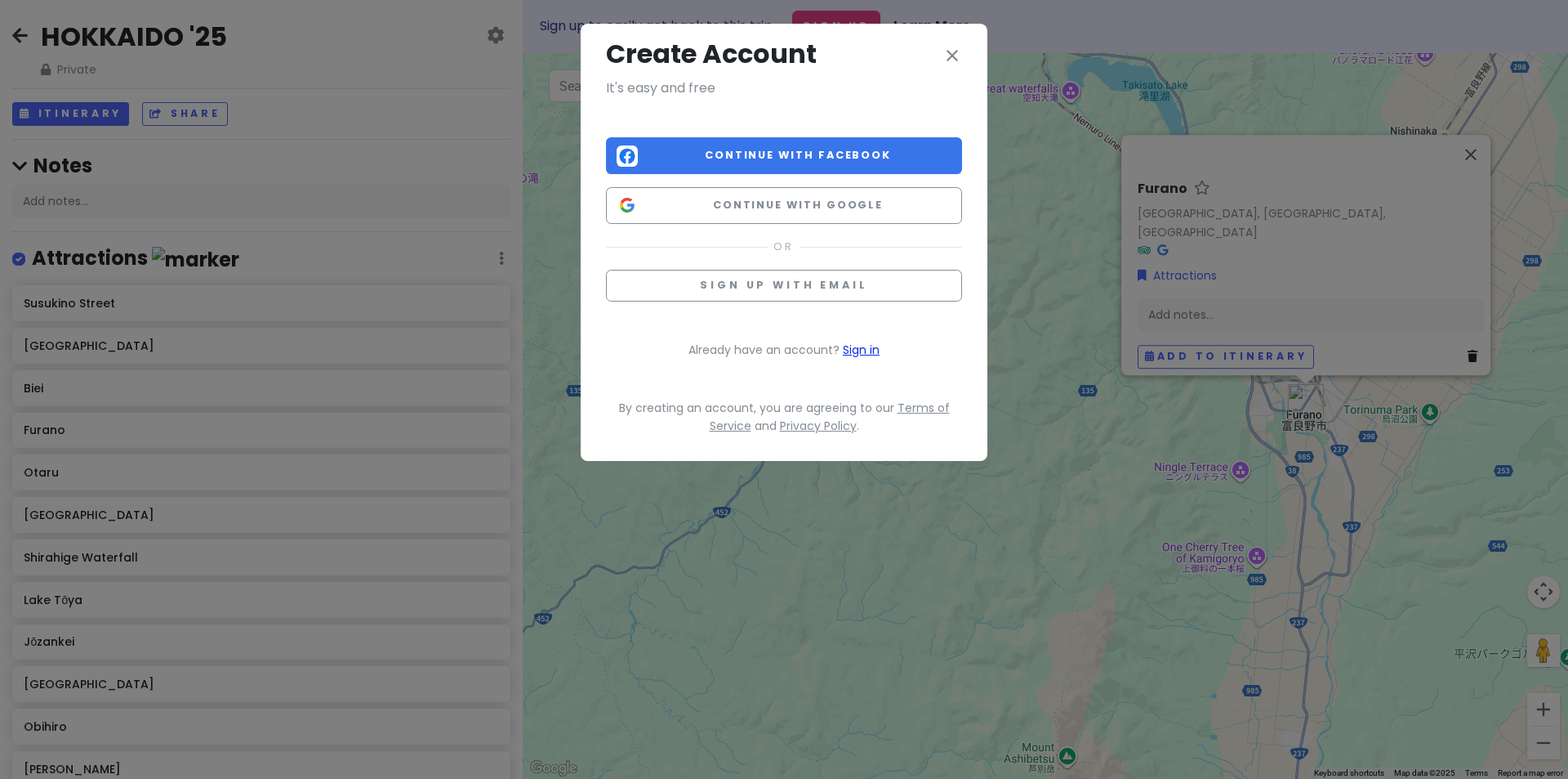
click at [872, 347] on link "Sign in" at bounding box center [860, 349] width 36 height 17
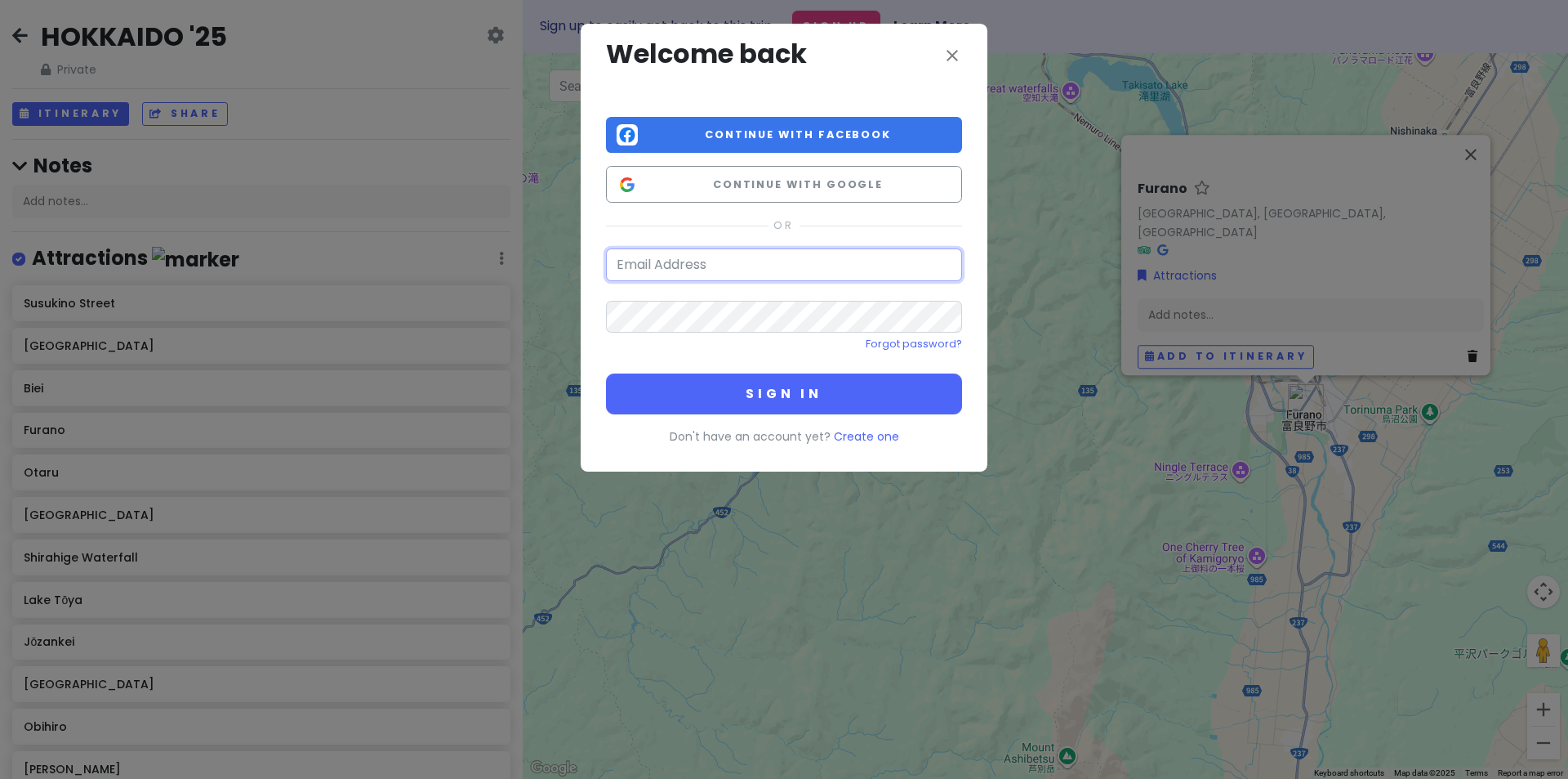
type input "[EMAIL_ADDRESS][DOMAIN_NAME]"
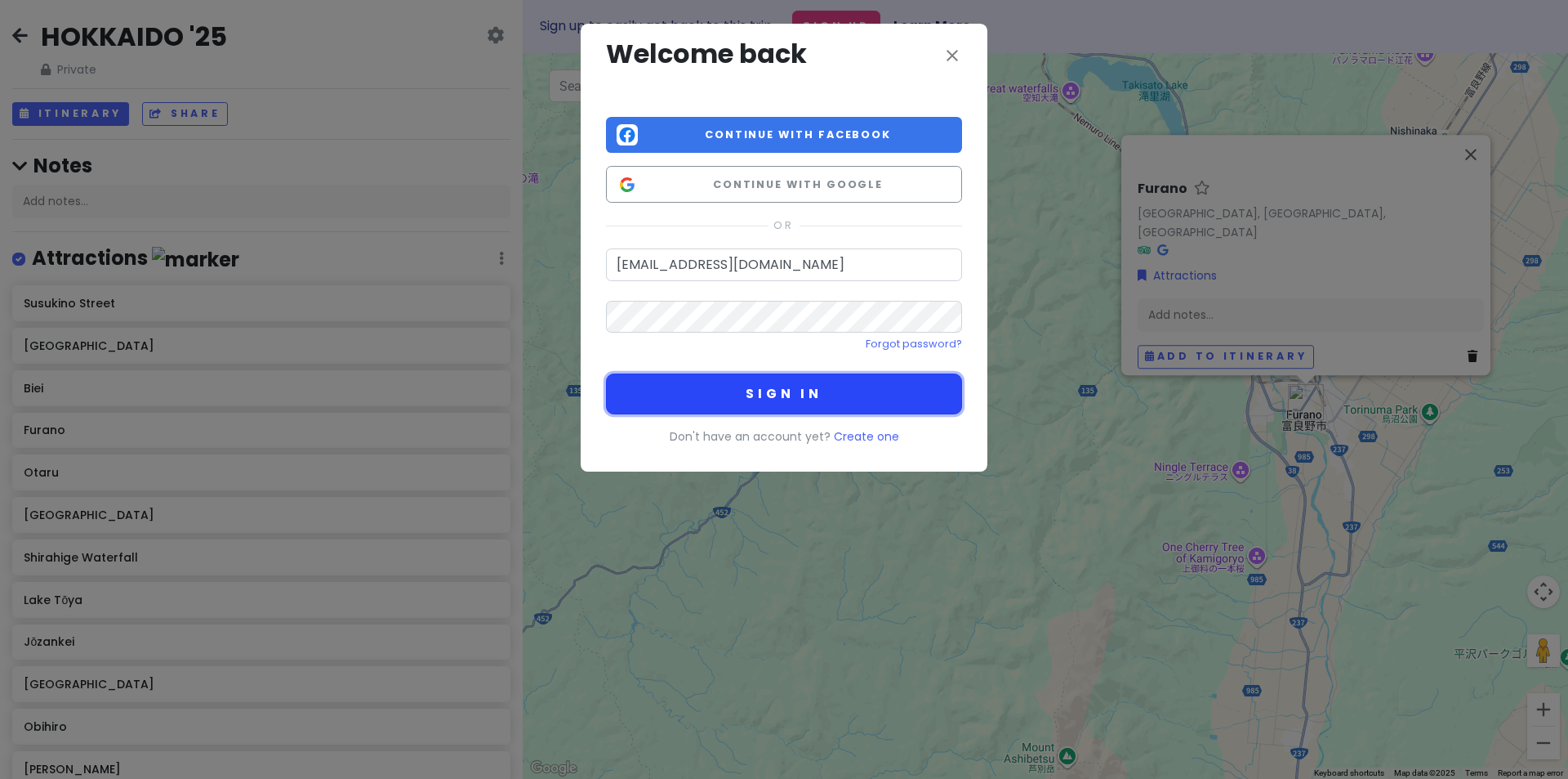
click at [790, 393] on button "Sign in" at bounding box center [784, 393] width 356 height 40
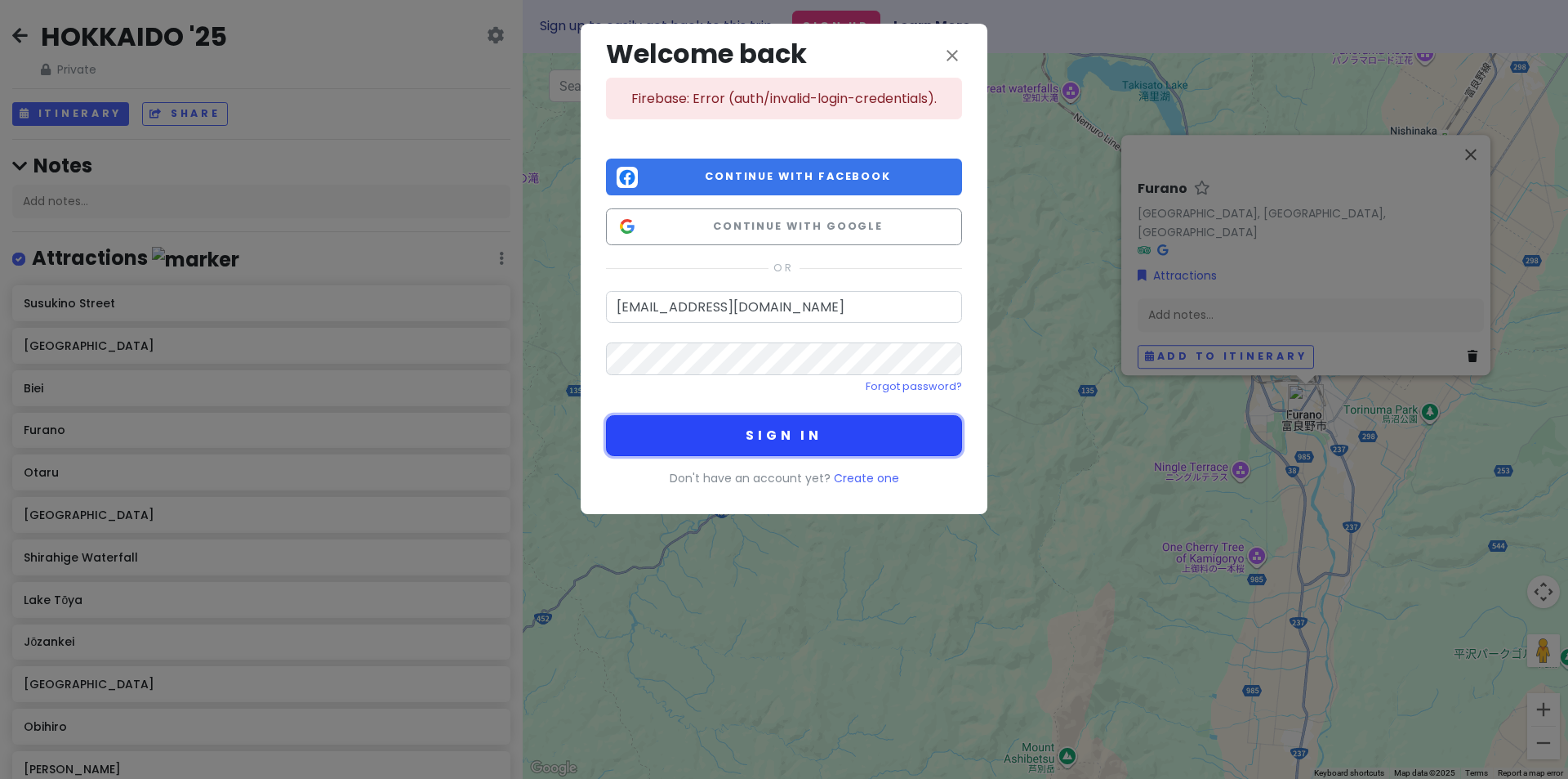
click at [810, 428] on button "Sign in" at bounding box center [784, 435] width 356 height 40
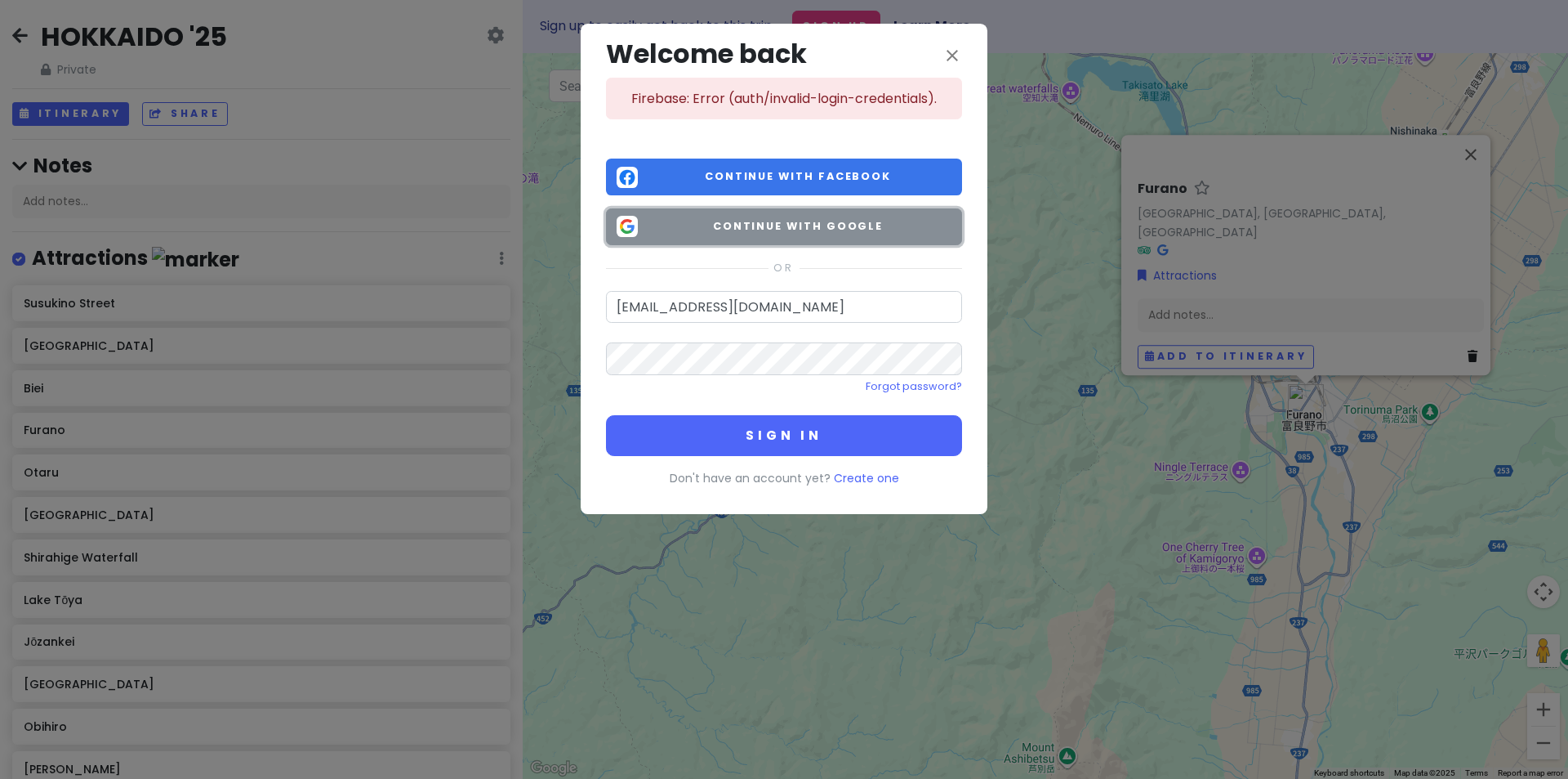
click at [828, 227] on span "Continue with Google" at bounding box center [798, 226] width 307 height 17
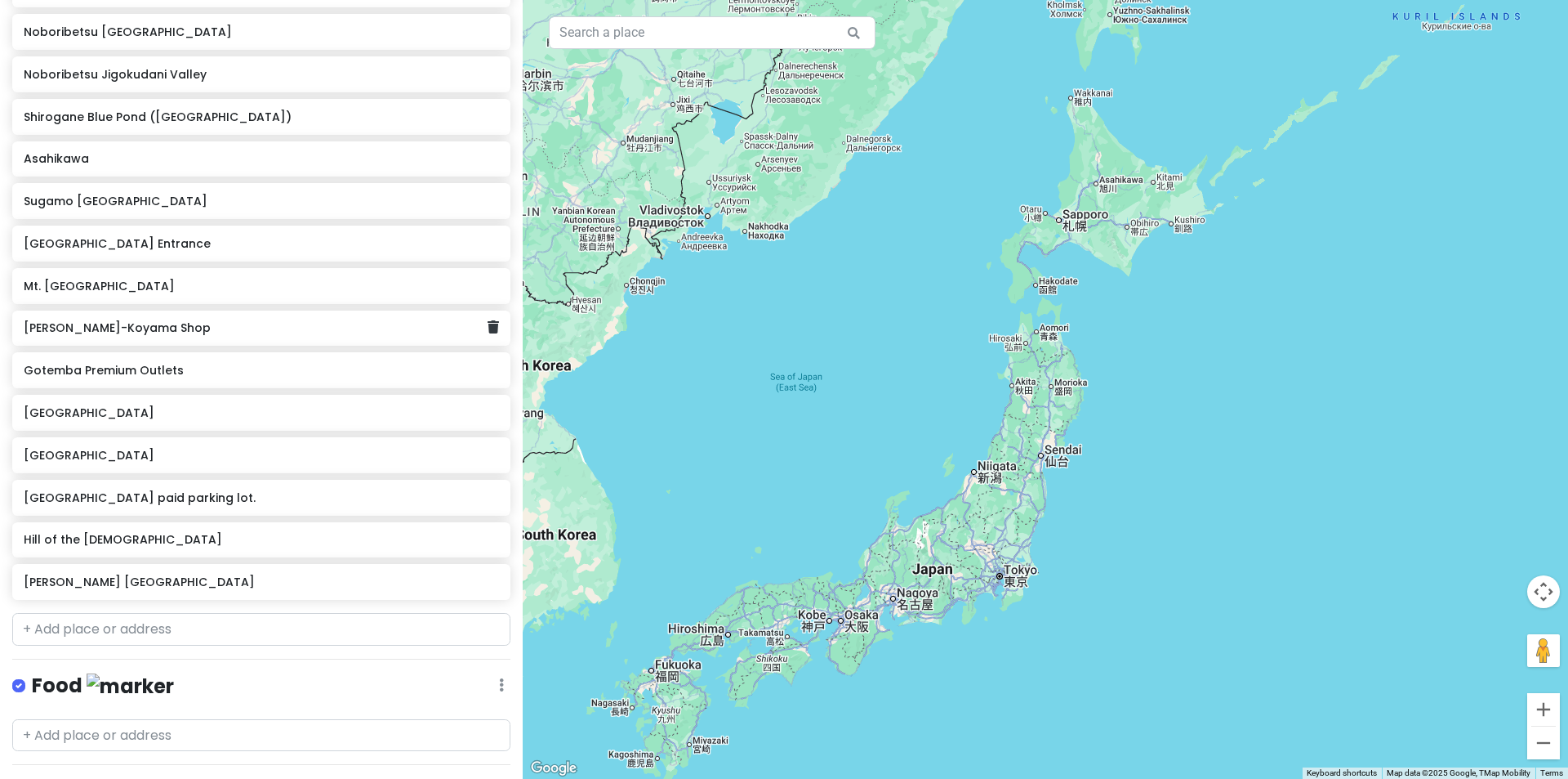
scroll to position [898, 0]
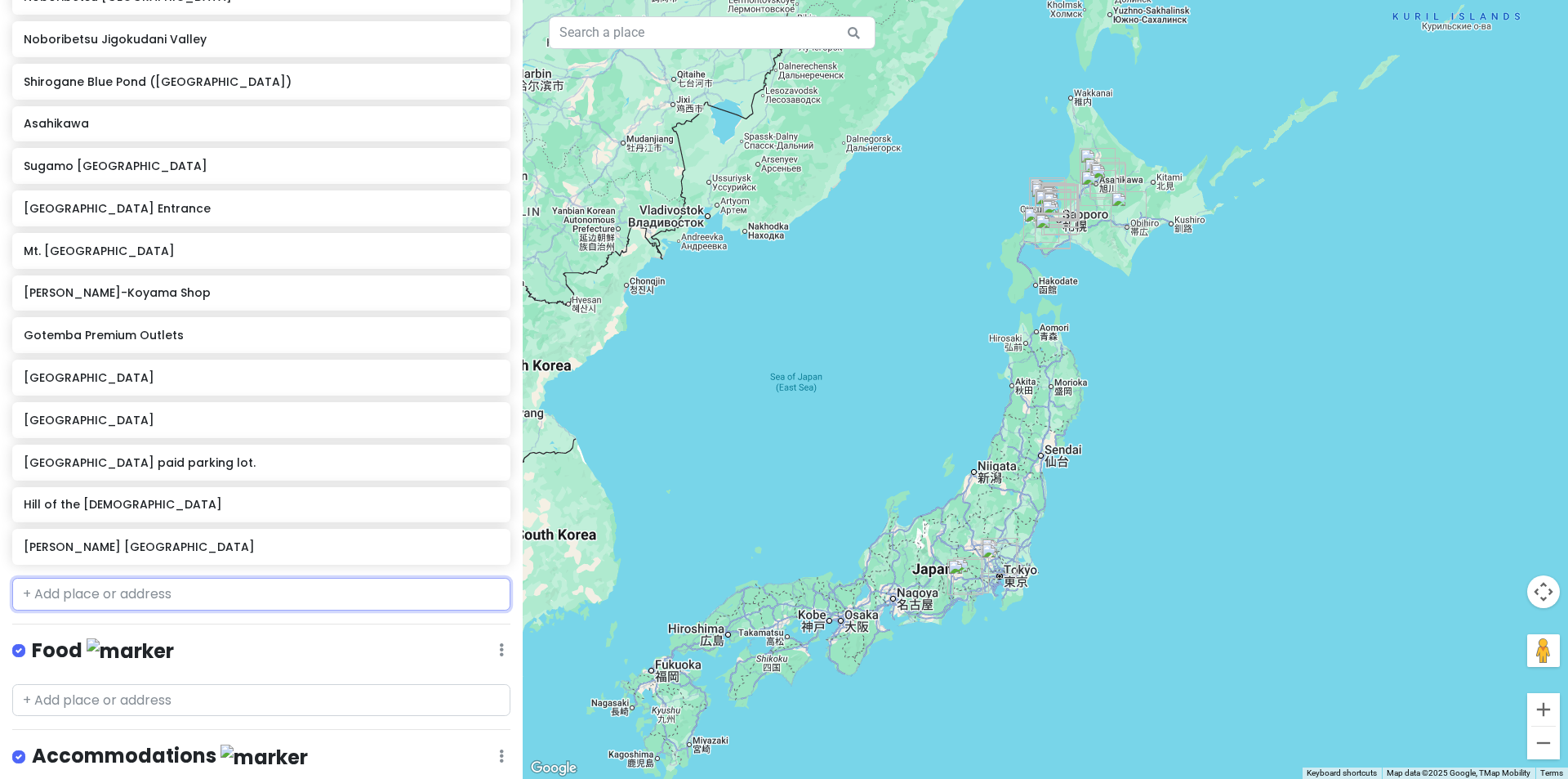
click at [140, 589] on input "text" at bounding box center [260, 594] width 498 height 33
paste input "HUMAN MADE Cafe by Blue Bottle Coffee"
type input "HUMAN MADE Cafe by Blue Bottle Coffee"
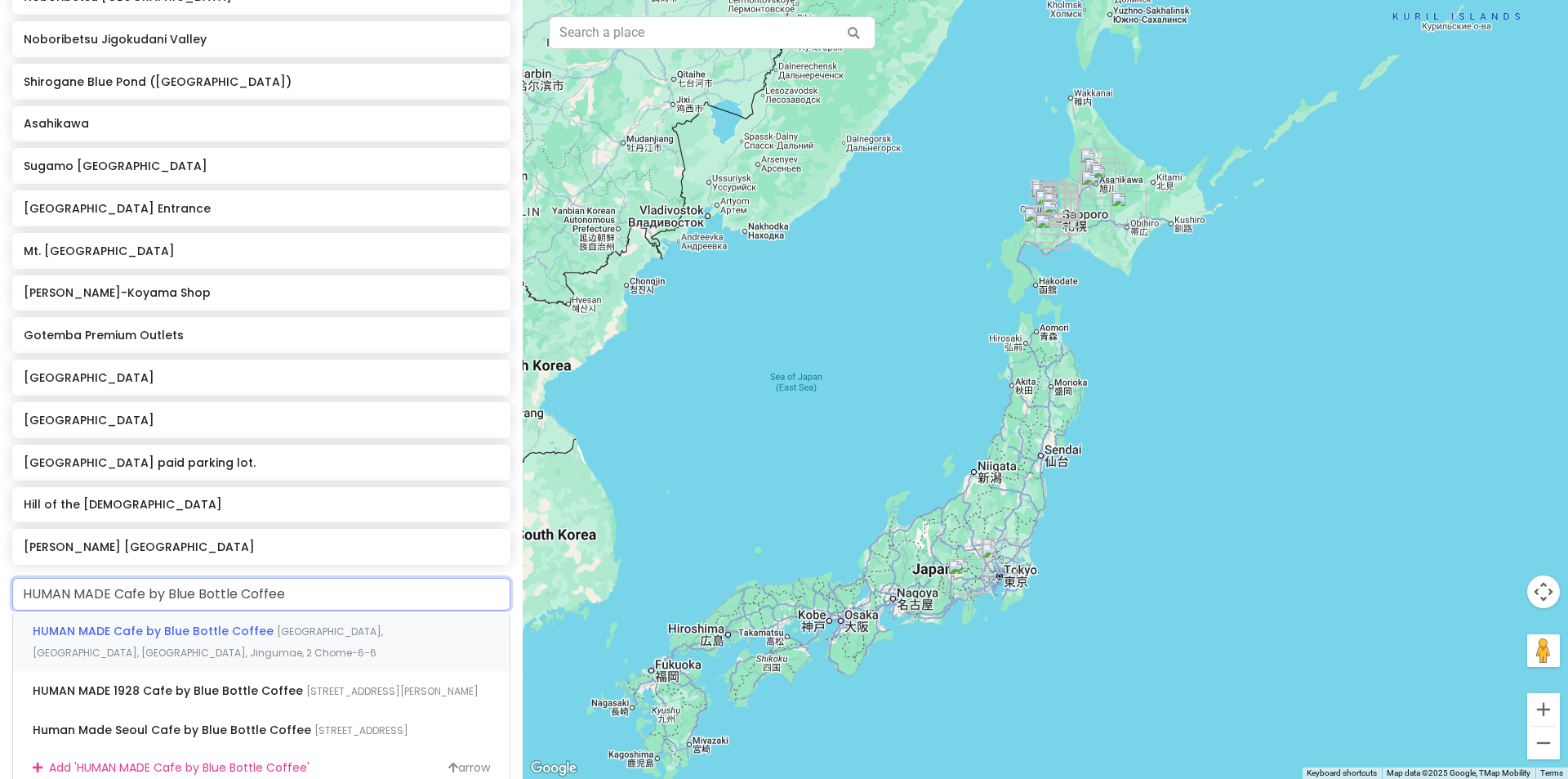
click at [199, 630] on span "HUMAN MADE Cafe by Blue Bottle Coffee" at bounding box center [155, 630] width 244 height 17
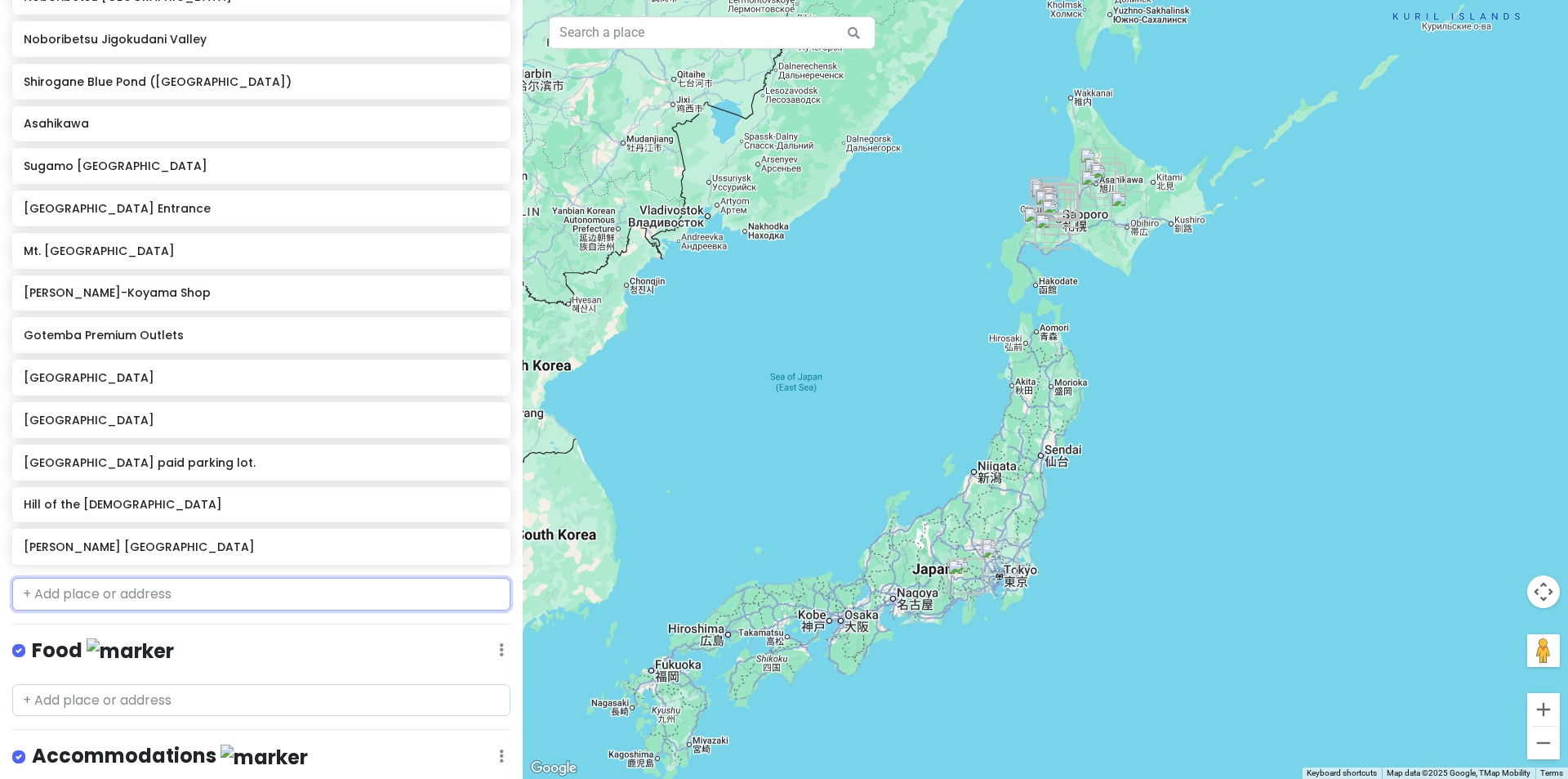
scroll to position [942, 0]
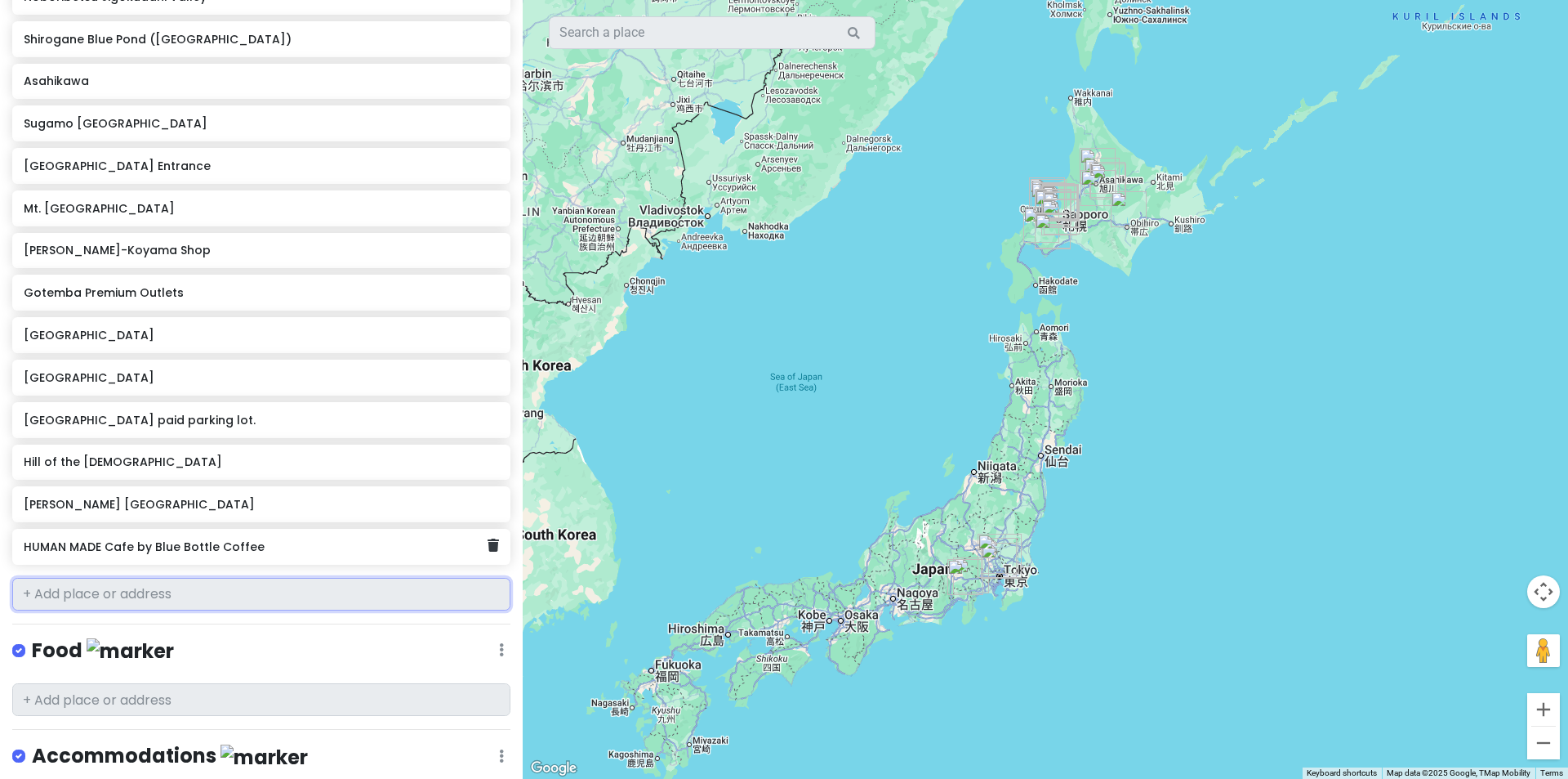
click at [230, 553] on div "HUMAN MADE Cafe by Blue Bottle Coffee" at bounding box center [255, 546] width 463 height 23
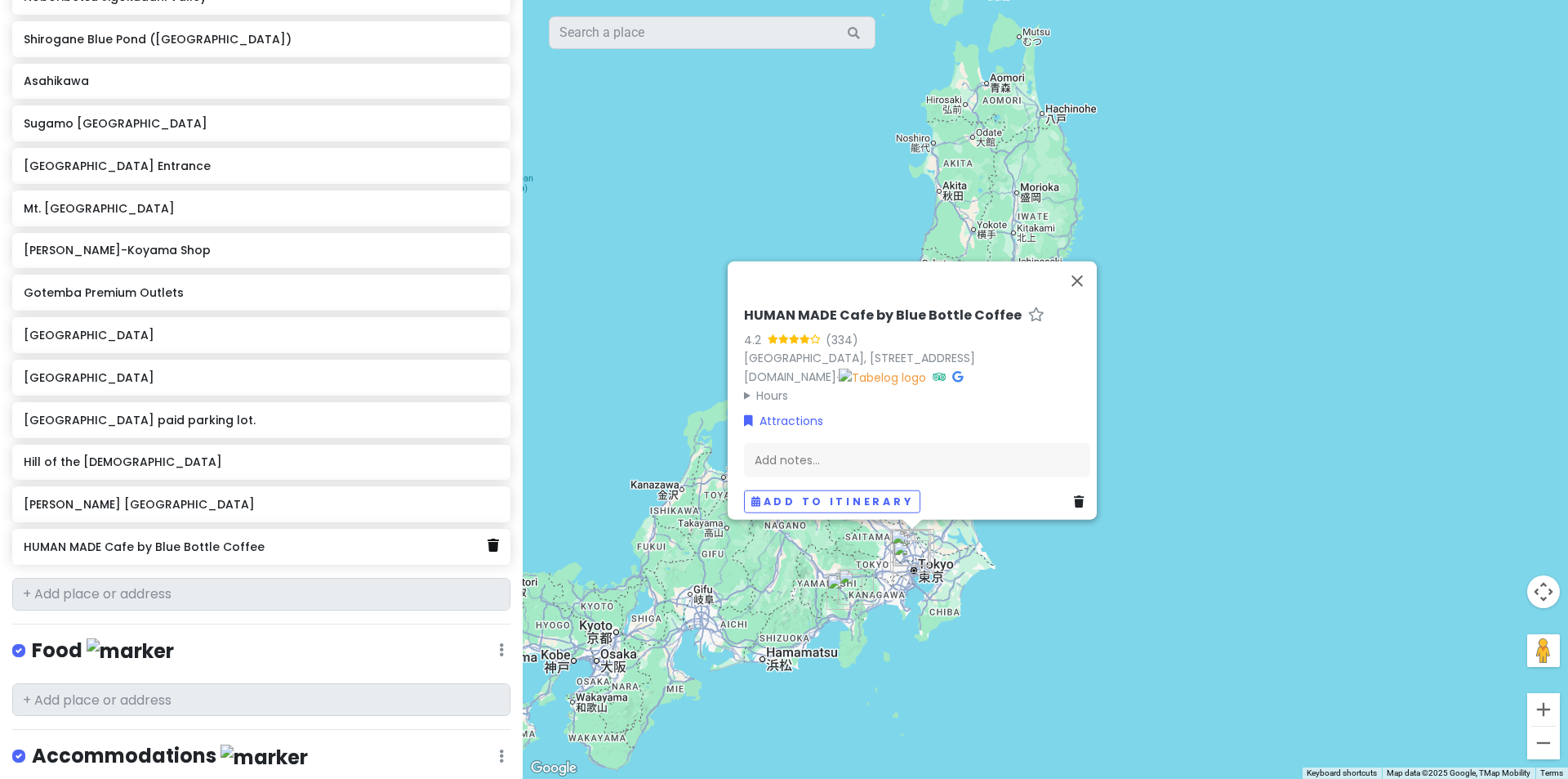
click at [488, 546] on icon at bounding box center [494, 544] width 12 height 13
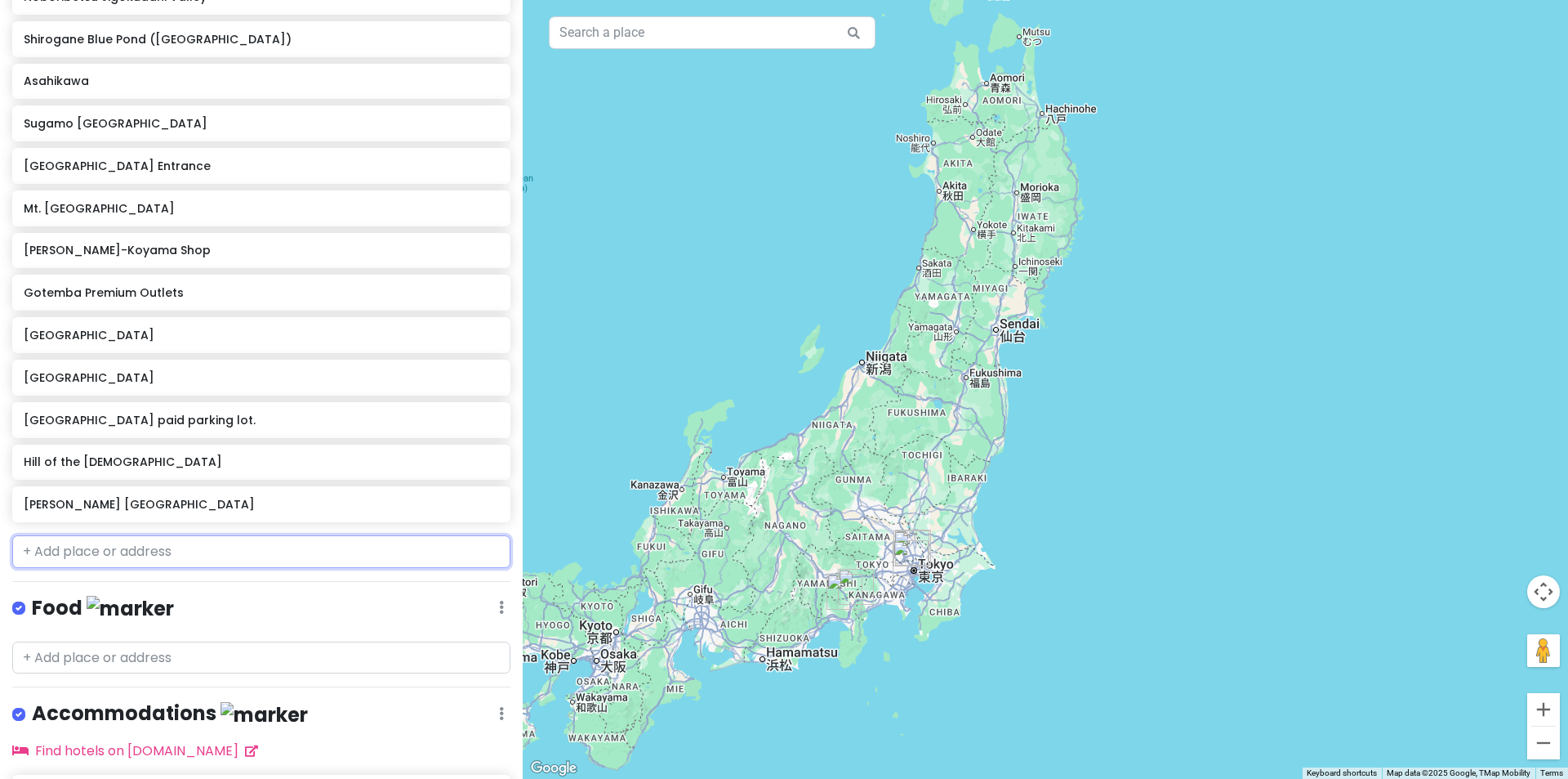
scroll to position [898, 0]
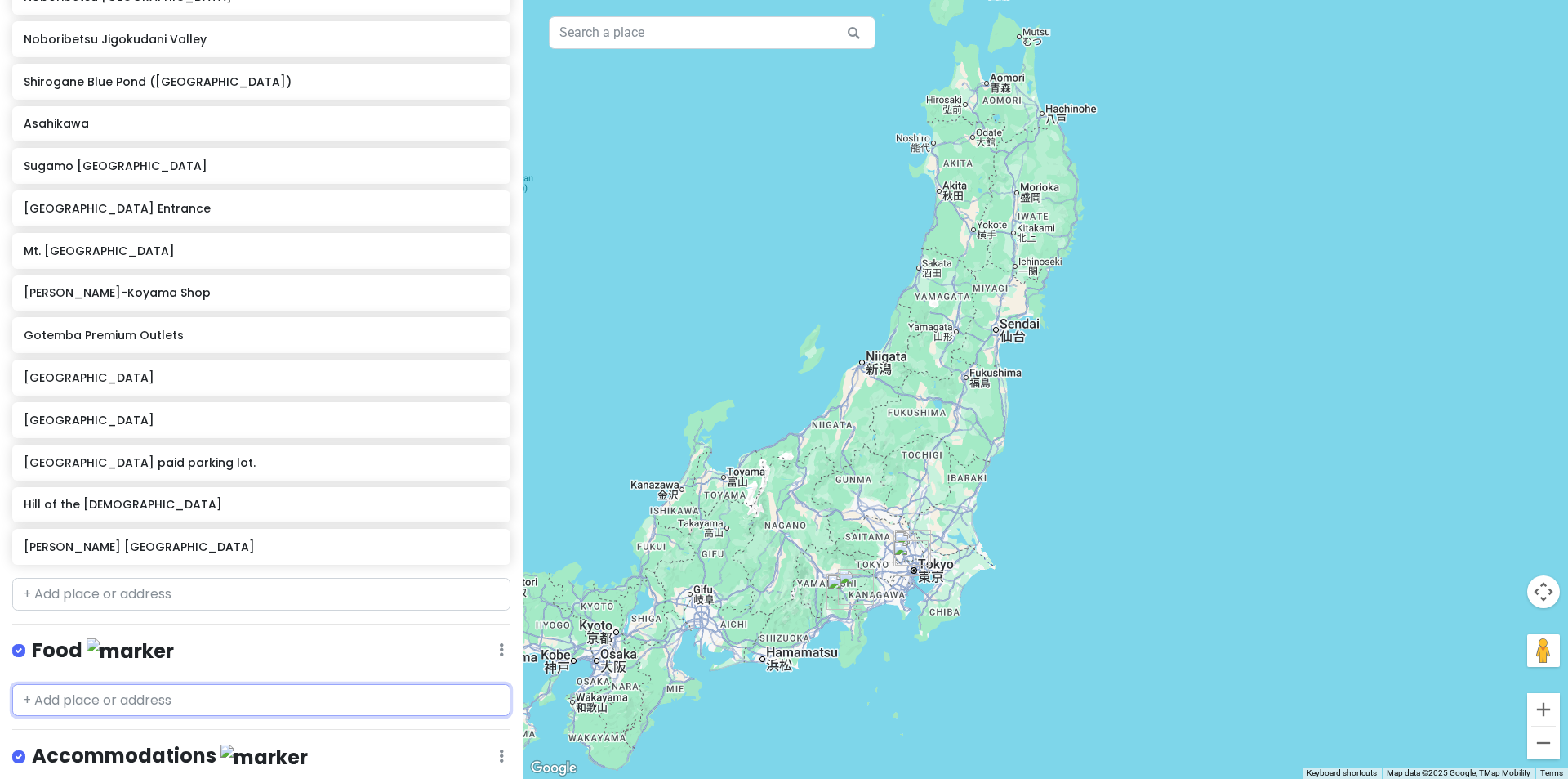
click at [164, 686] on input "text" at bounding box center [260, 700] width 498 height 33
paste input "HUMAN MADE Cafe by Blue Bottle Coffee"
type input "HUMAN MADE Cafe by Blue Bottle Coffee"
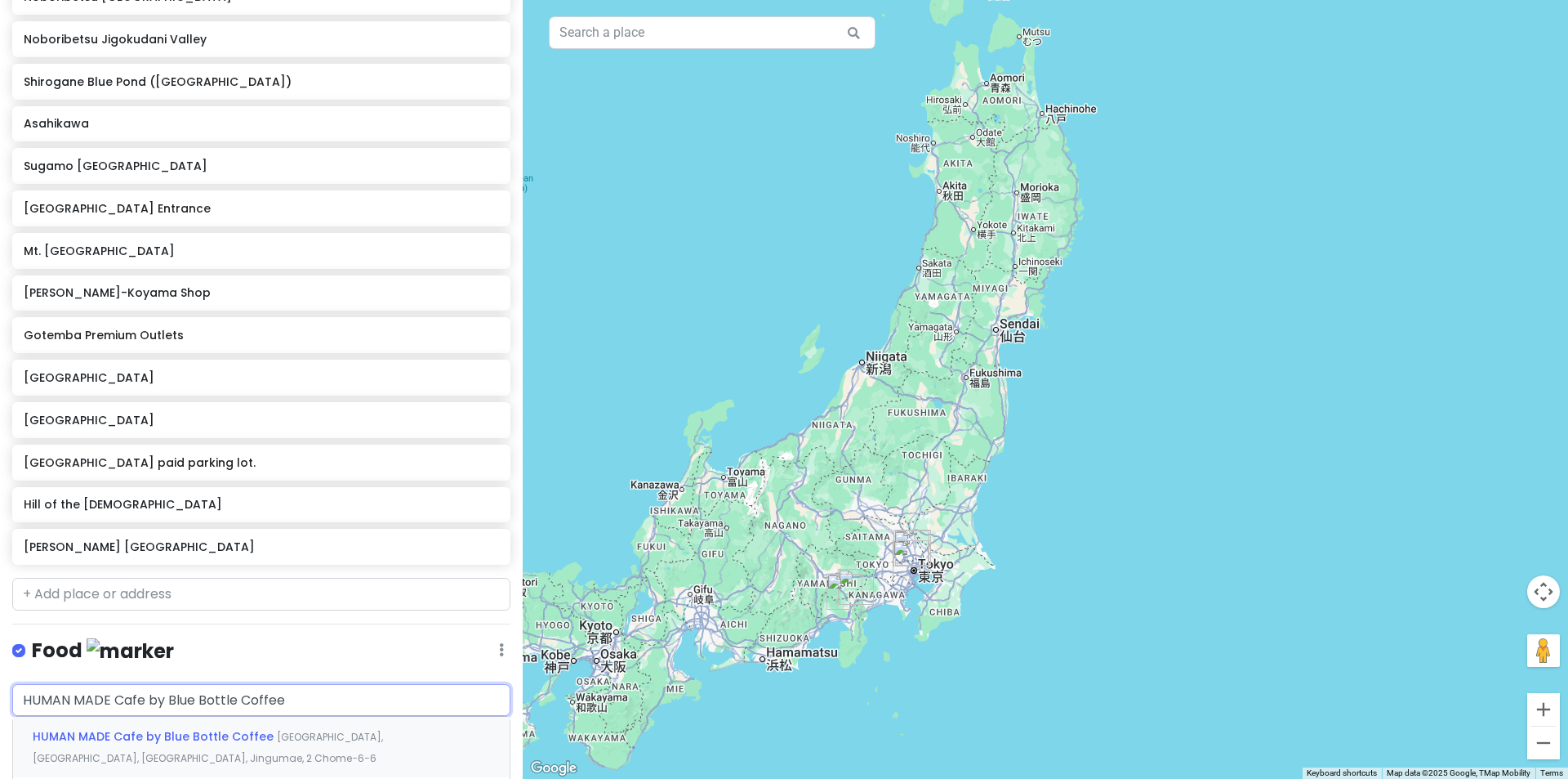
click at [287, 730] on span "[GEOGRAPHIC_DATA], [GEOGRAPHIC_DATA], [GEOGRAPHIC_DATA], Jingumae, 2 Chome−6−6" at bounding box center [207, 747] width 350 height 35
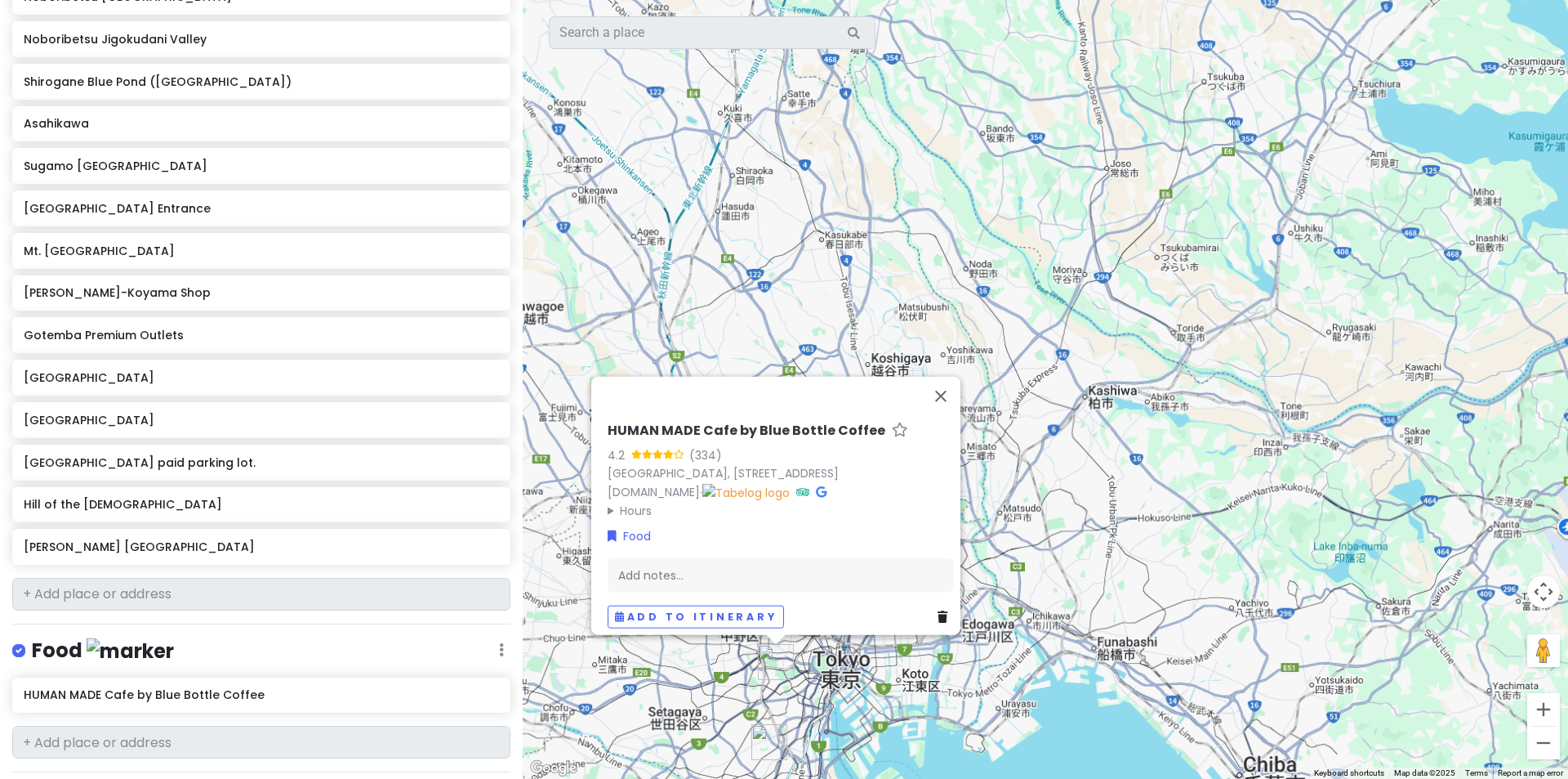
drag, startPoint x: 858, startPoint y: 687, endPoint x: 927, endPoint y: 562, distance: 142.8
click at [889, 650] on div "HUMAN MADE Cafe by Blue Bottle Coffee 4.2 (334) Japan, 〒150-0001 Tokyo, Shibuya…" at bounding box center [1045, 390] width 1046 height 779
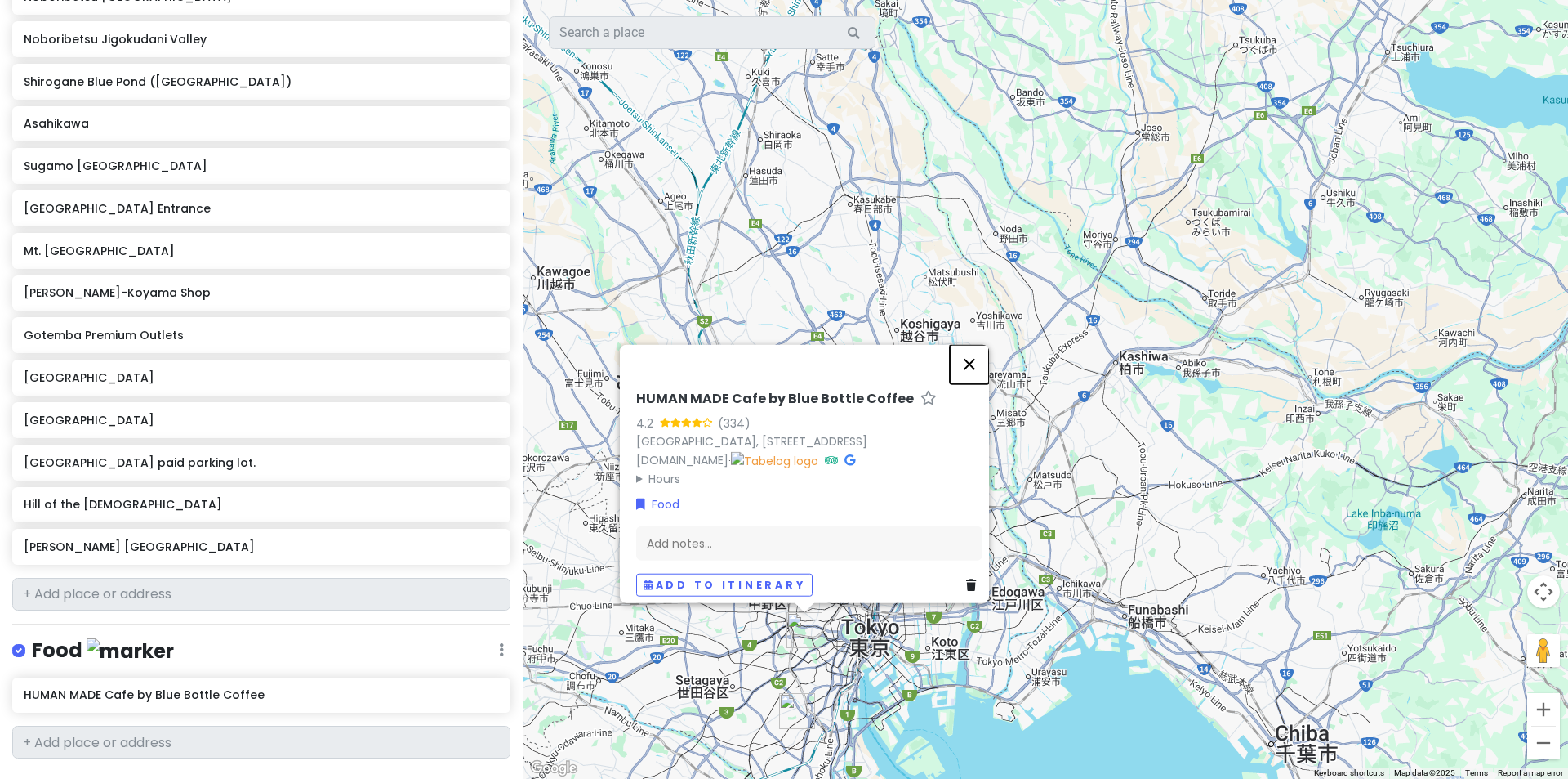
click at [984, 344] on button "Close" at bounding box center [970, 364] width 39 height 39
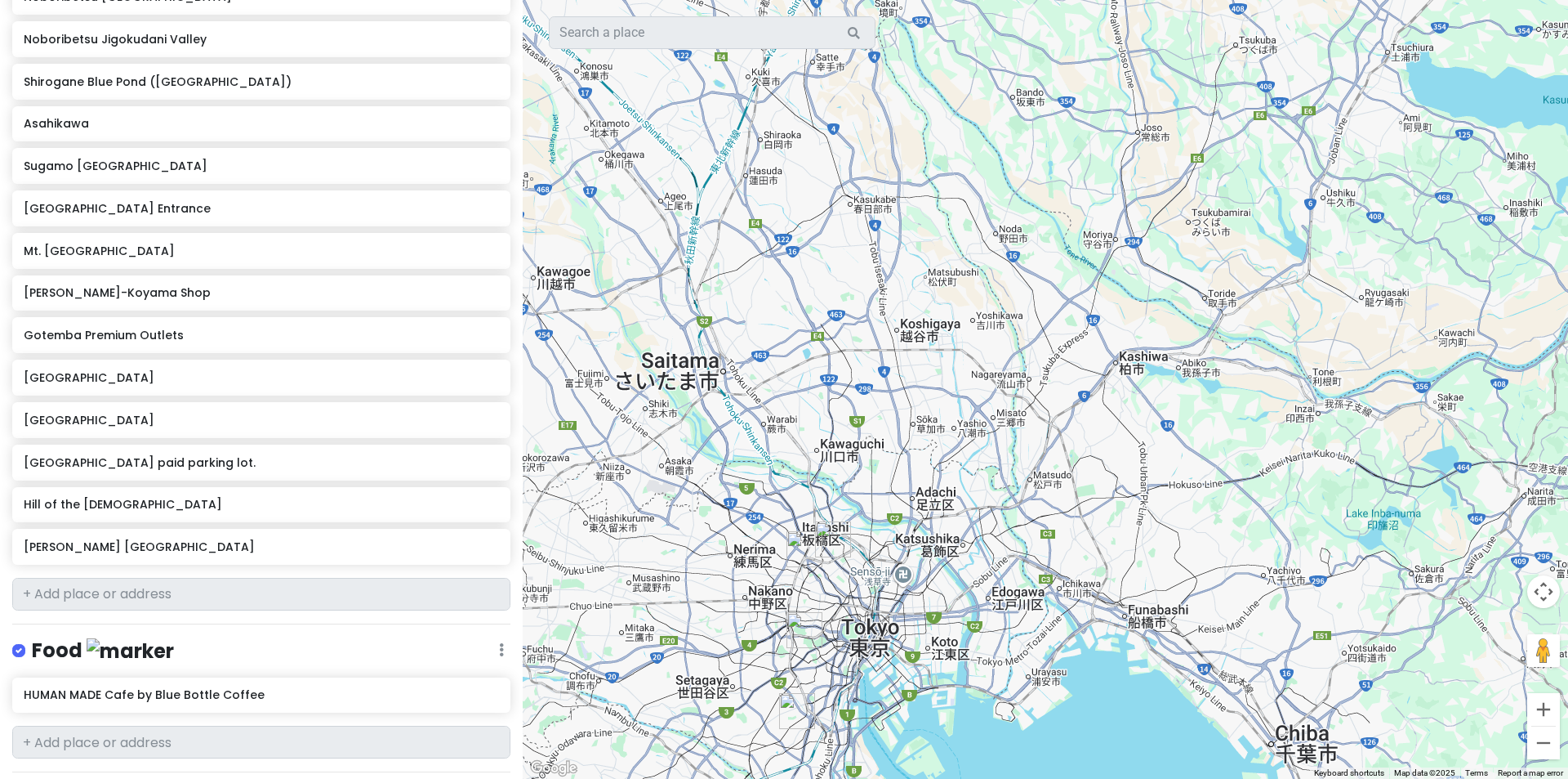
drag, startPoint x: 841, startPoint y: 618, endPoint x: 910, endPoint y: 522, distance: 118.2
click at [910, 522] on div at bounding box center [1045, 390] width 1046 height 779
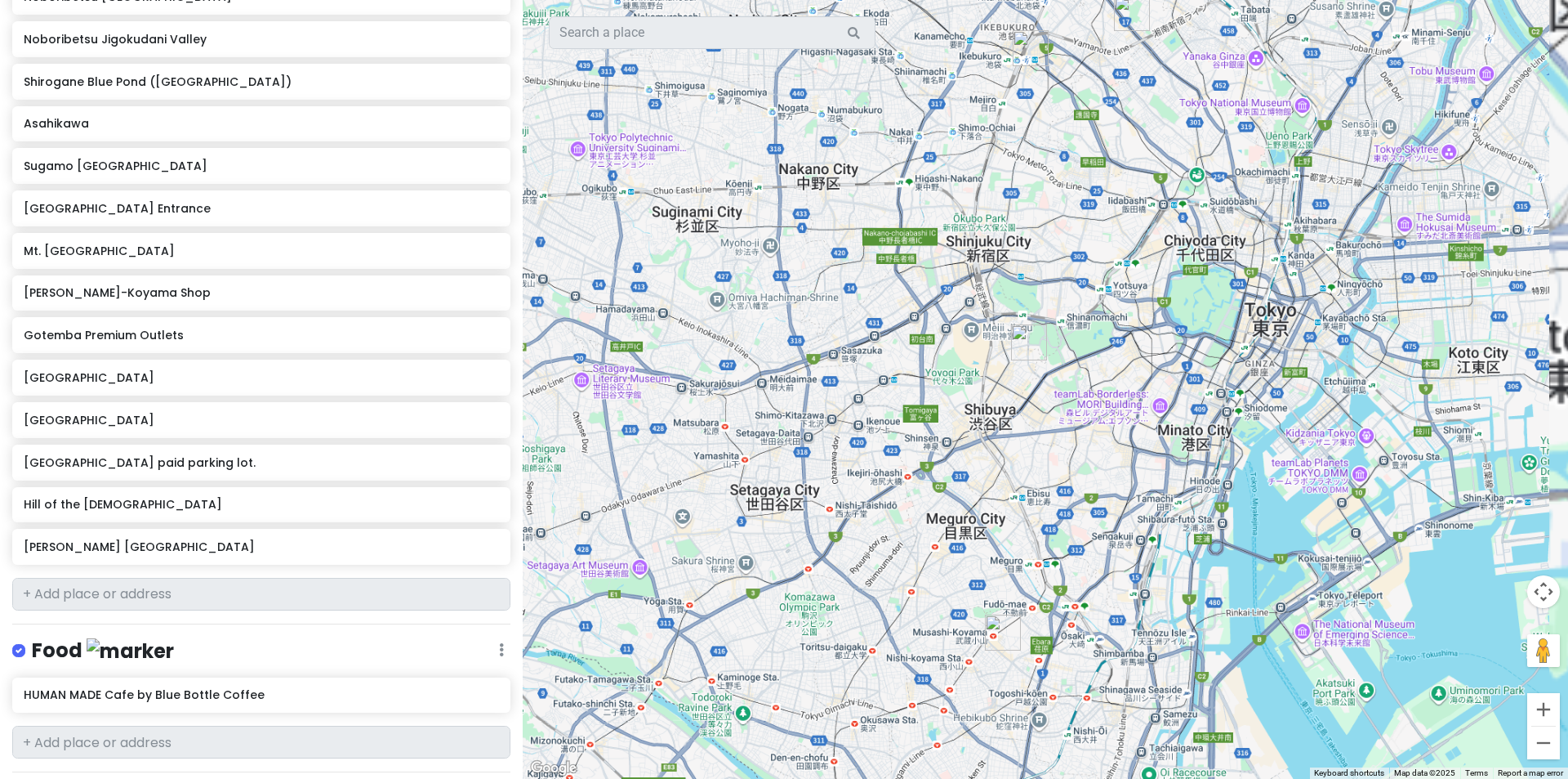
drag, startPoint x: 836, startPoint y: 443, endPoint x: 749, endPoint y: 543, distance: 132.5
click at [749, 543] on div at bounding box center [1045, 390] width 1046 height 779
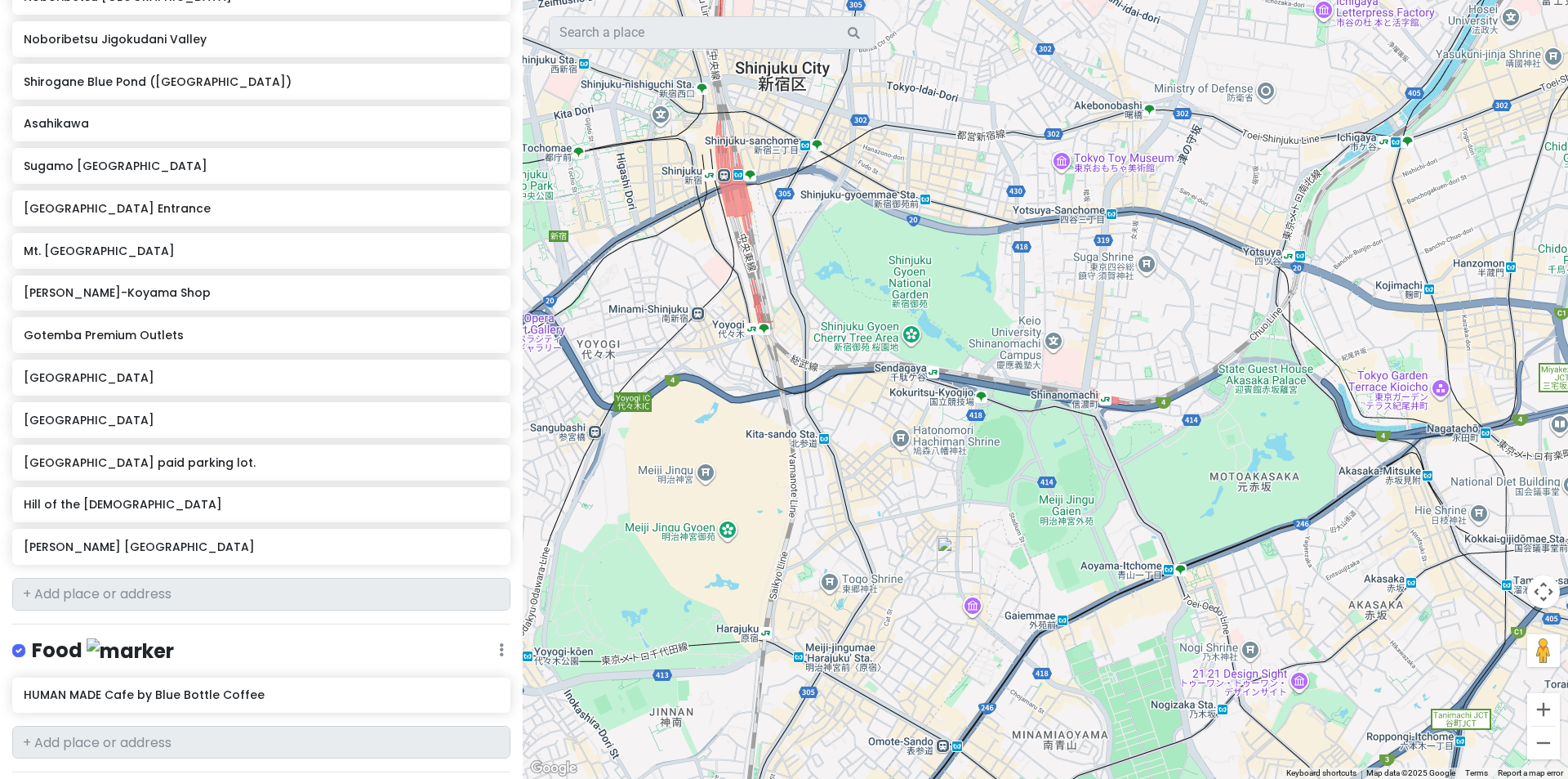
drag, startPoint x: 750, startPoint y: 594, endPoint x: 727, endPoint y: 480, distance: 116.3
click at [727, 480] on div at bounding box center [1045, 390] width 1046 height 779
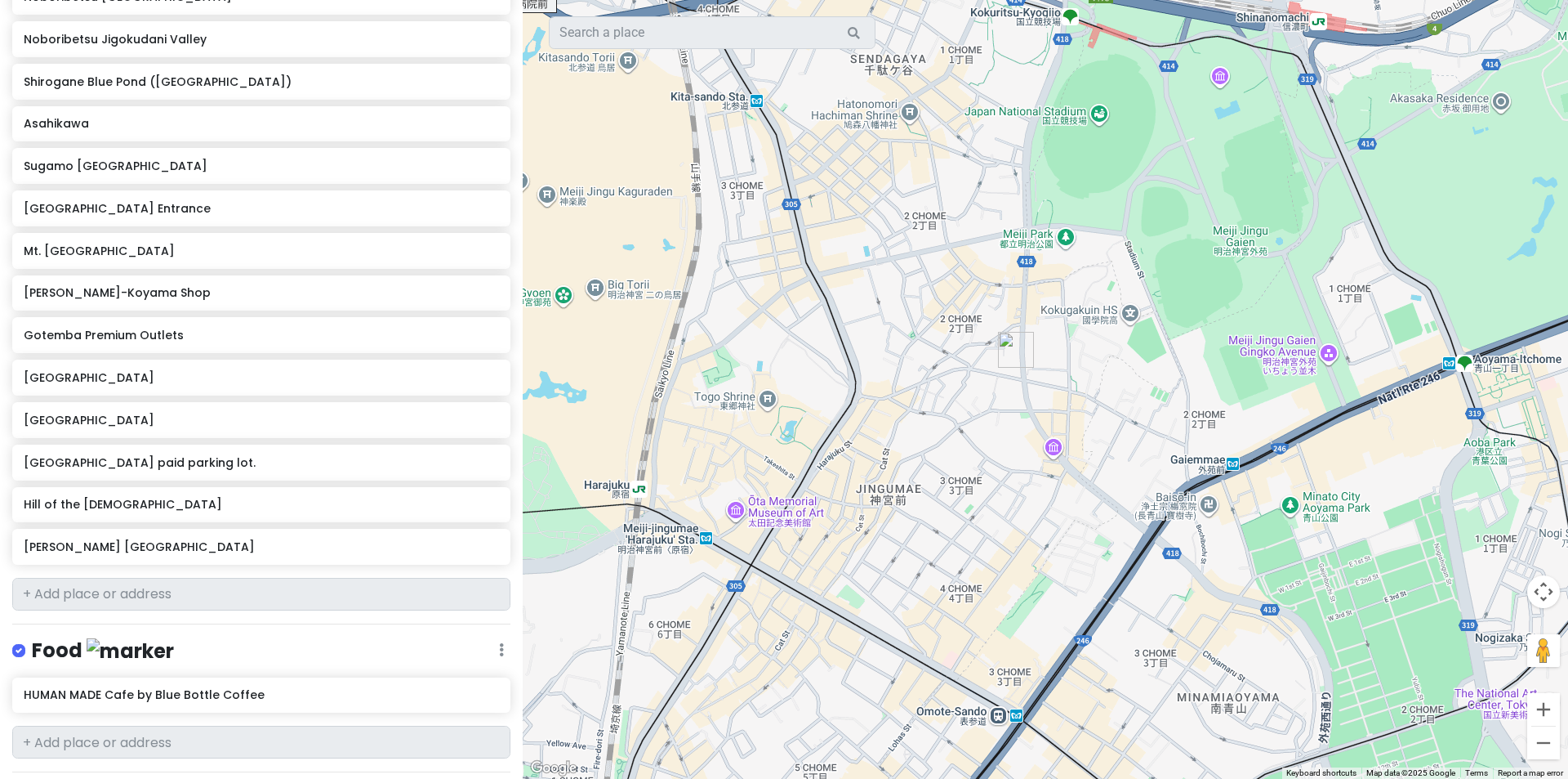
drag, startPoint x: 884, startPoint y: 531, endPoint x: 922, endPoint y: 454, distance: 85.9
click at [922, 454] on div at bounding box center [1045, 390] width 1046 height 779
